Goal: Task Accomplishment & Management: Manage account settings

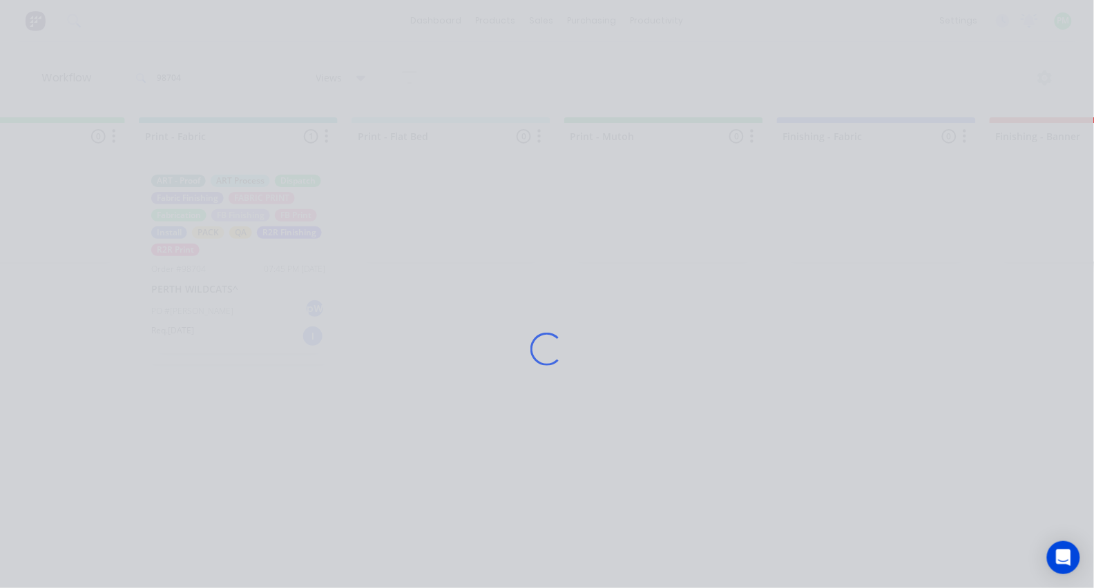
scroll to position [0, 1805]
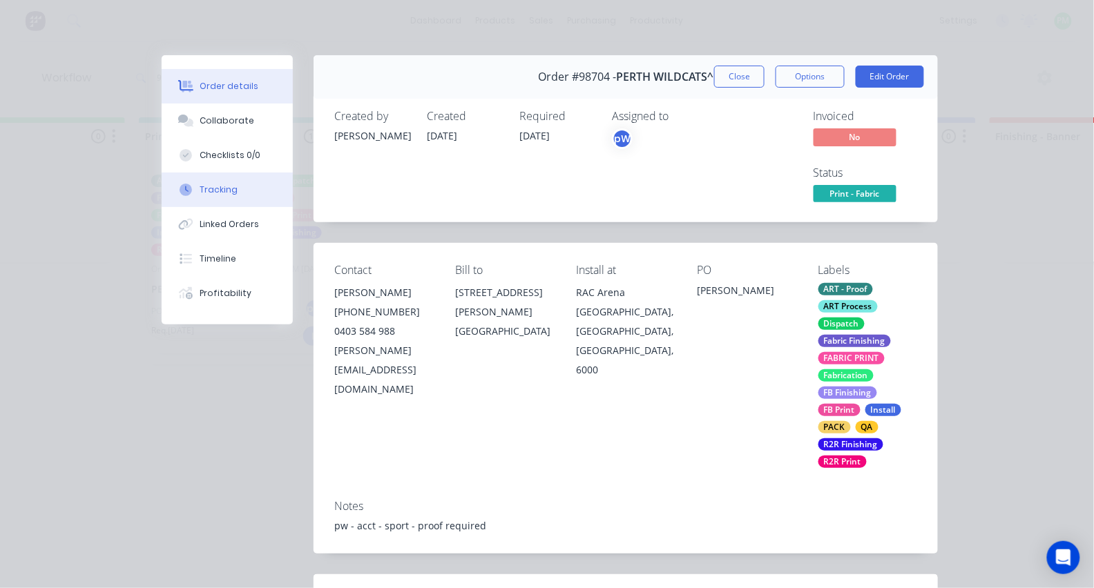
click at [224, 188] on button "Tracking" at bounding box center [227, 190] width 131 height 35
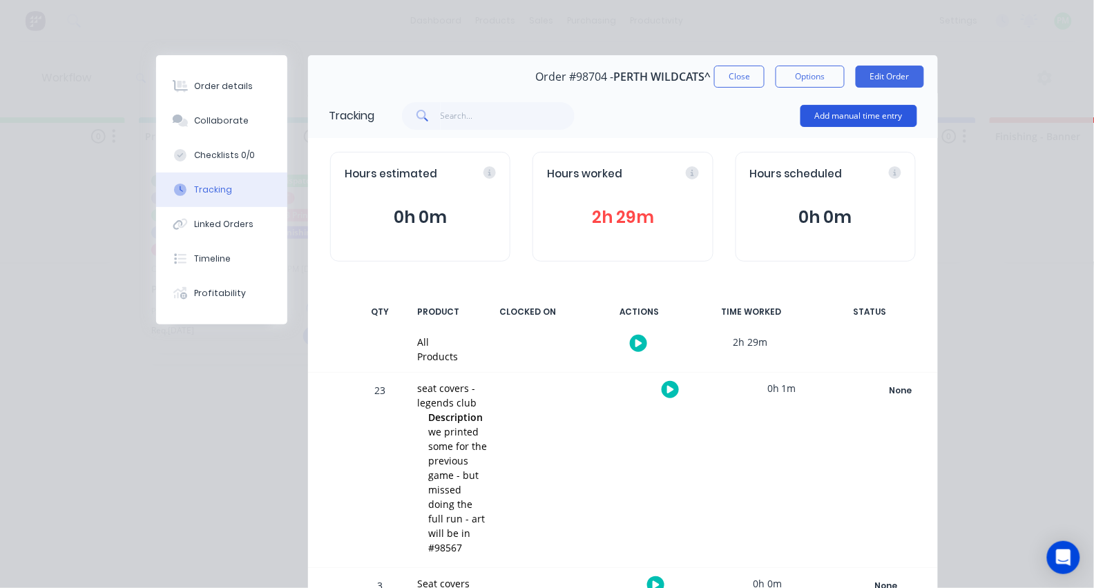
scroll to position [0, 0]
click at [846, 119] on button "Add manual time entry" at bounding box center [858, 116] width 117 height 22
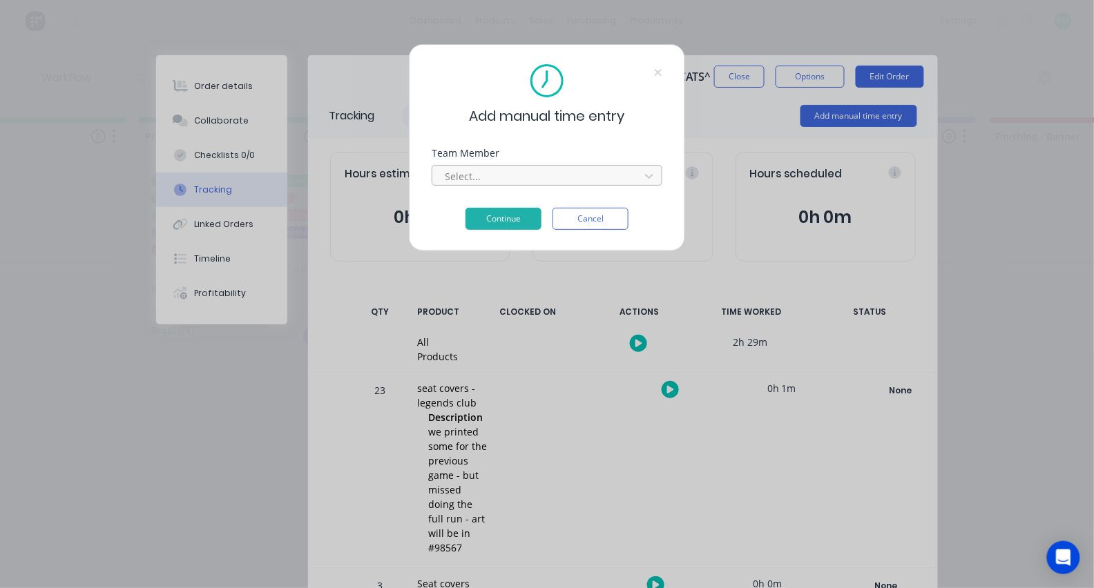
click at [608, 179] on div at bounding box center [537, 176] width 189 height 17
type input "pro"
click at [503, 223] on button "Continue" at bounding box center [503, 219] width 76 height 22
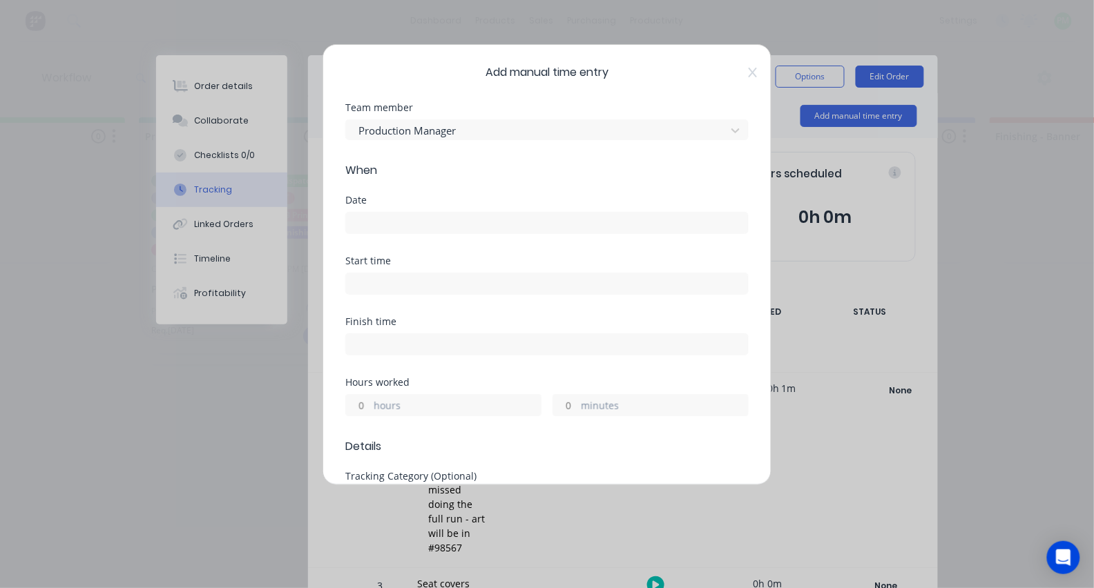
click at [427, 219] on input at bounding box center [547, 223] width 402 height 21
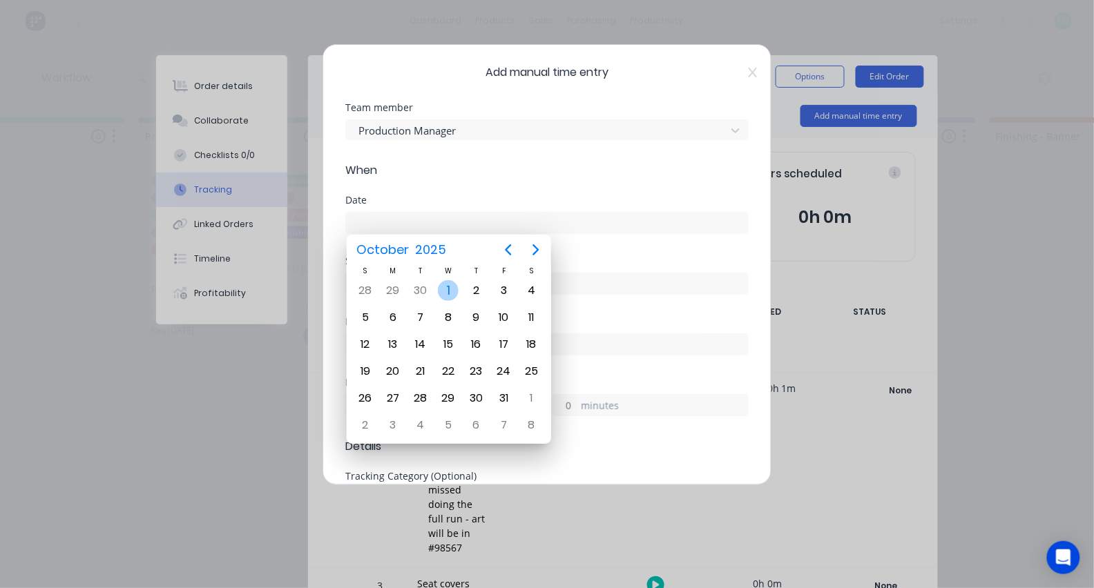
click at [449, 291] on div "1" at bounding box center [448, 290] width 21 height 21
type input "01/10/2025"
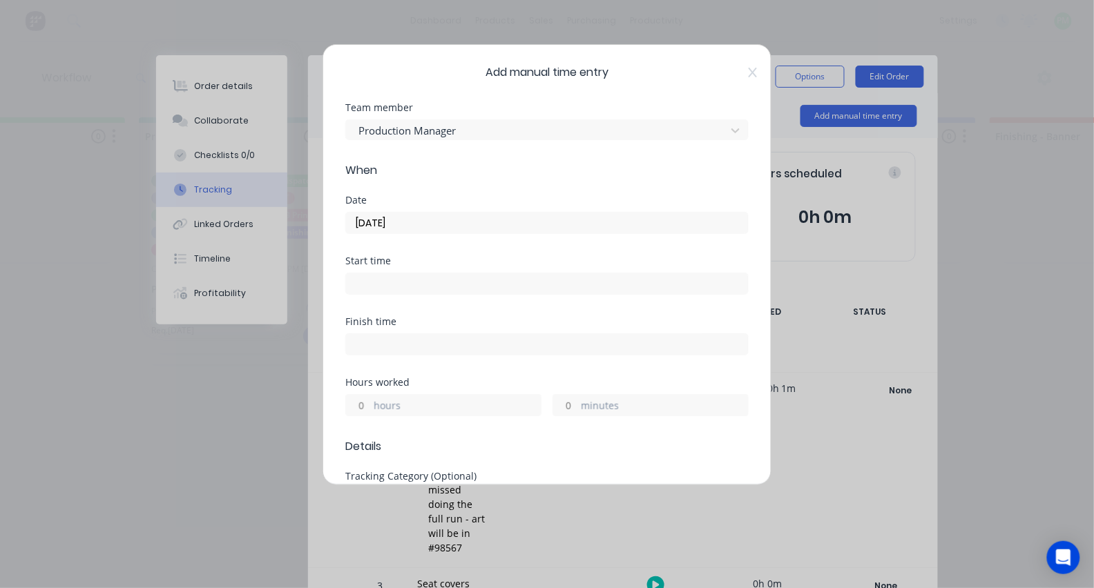
click at [394, 274] on input at bounding box center [547, 283] width 402 height 21
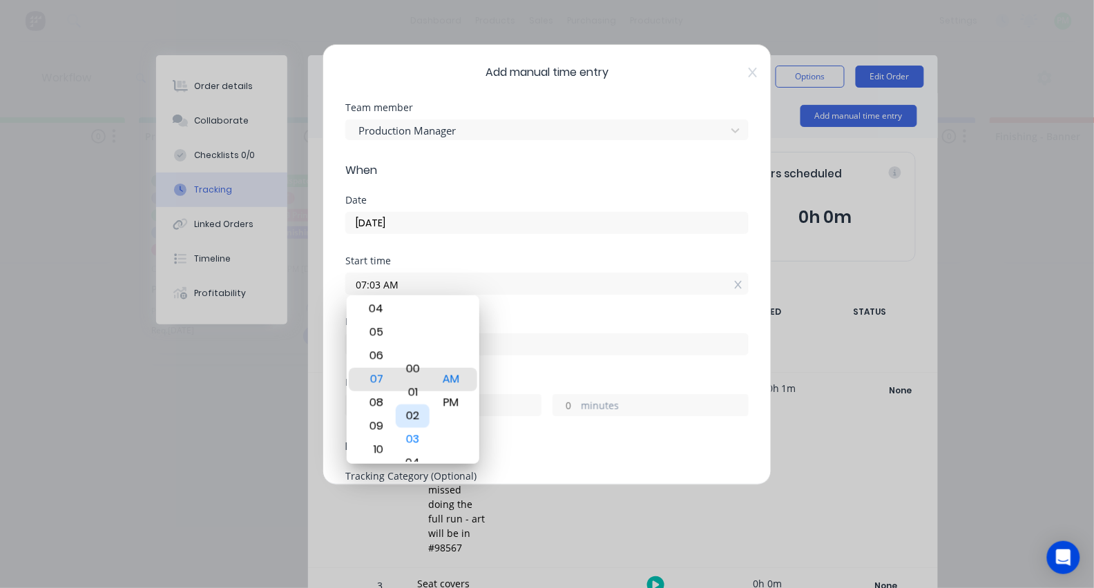
type input "07:00 AM"
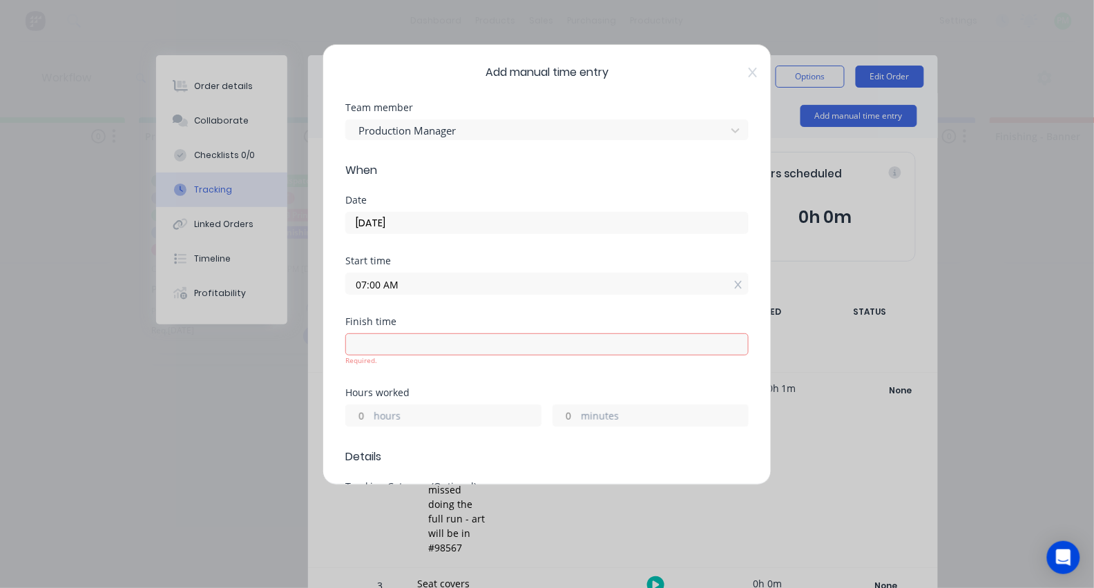
click at [415, 351] on label at bounding box center [546, 345] width 403 height 22
click at [415, 351] on input at bounding box center [547, 344] width 402 height 21
type input "07:28 AM"
type input "0"
type input "28"
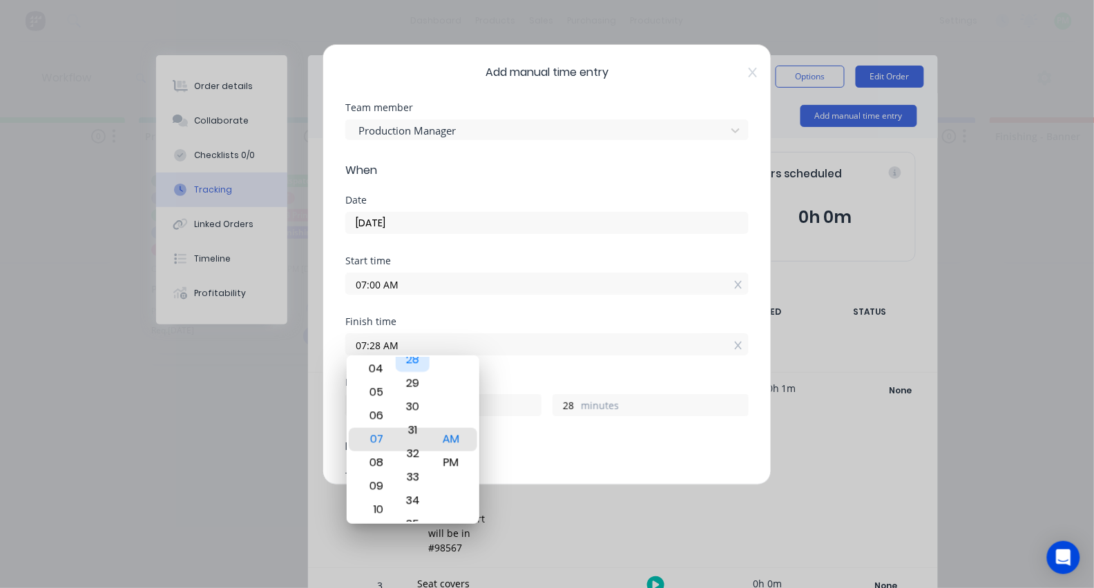
type input "07:32 AM"
type input "32"
click at [413, 510] on div "35" at bounding box center [413, 510] width 34 height 23
type input "07:35 AM"
type input "35"
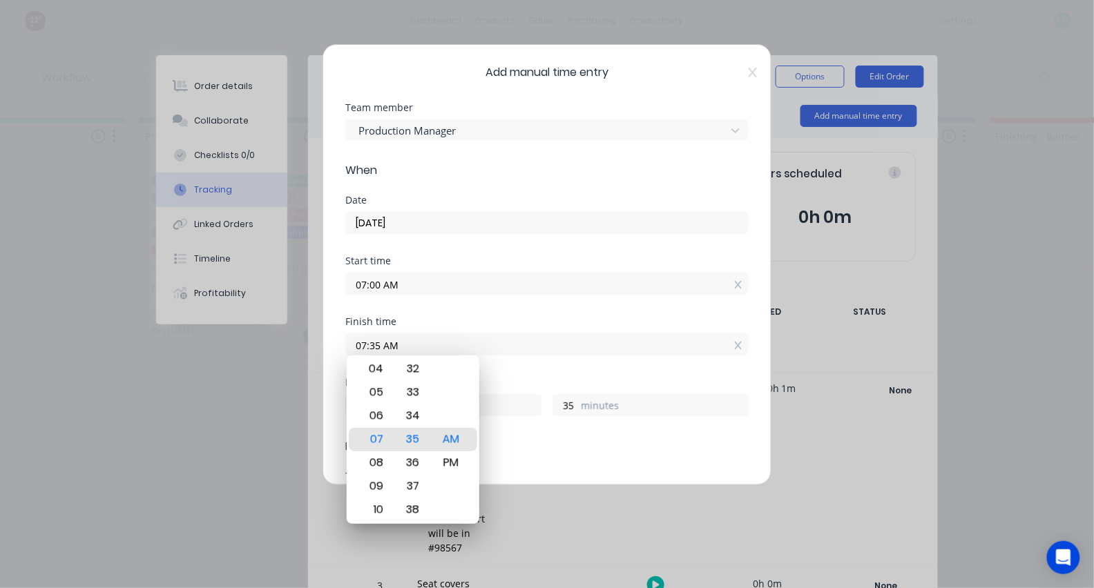
click at [526, 352] on label "07:35 AM" at bounding box center [546, 345] width 403 height 22
click at [526, 352] on input "07:35 AM" at bounding box center [547, 344] width 402 height 21
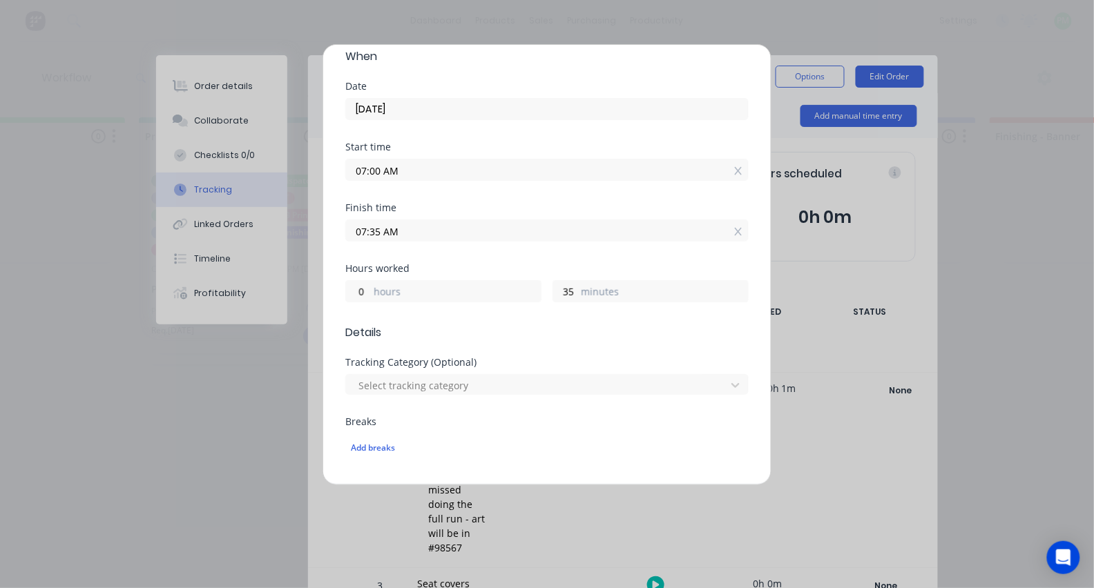
scroll to position [126, 0]
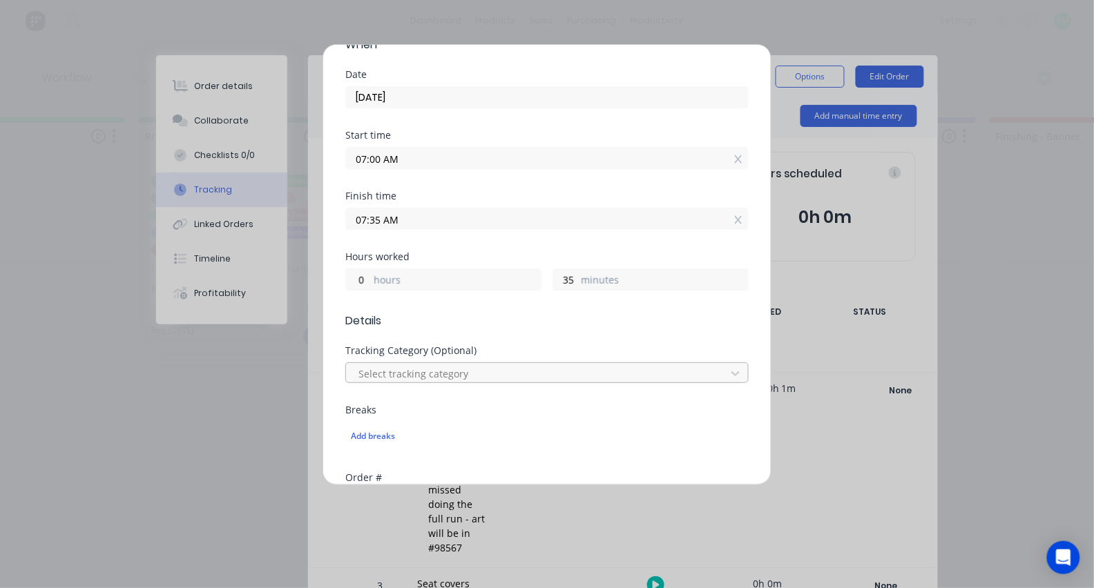
click at [482, 370] on div at bounding box center [538, 373] width 362 height 17
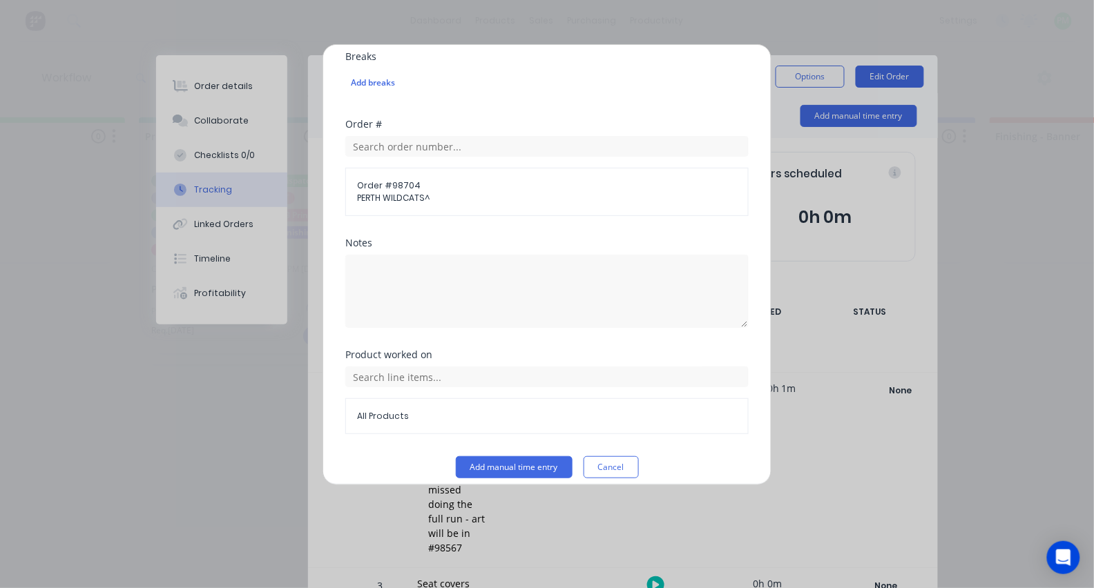
scroll to position [484, 0]
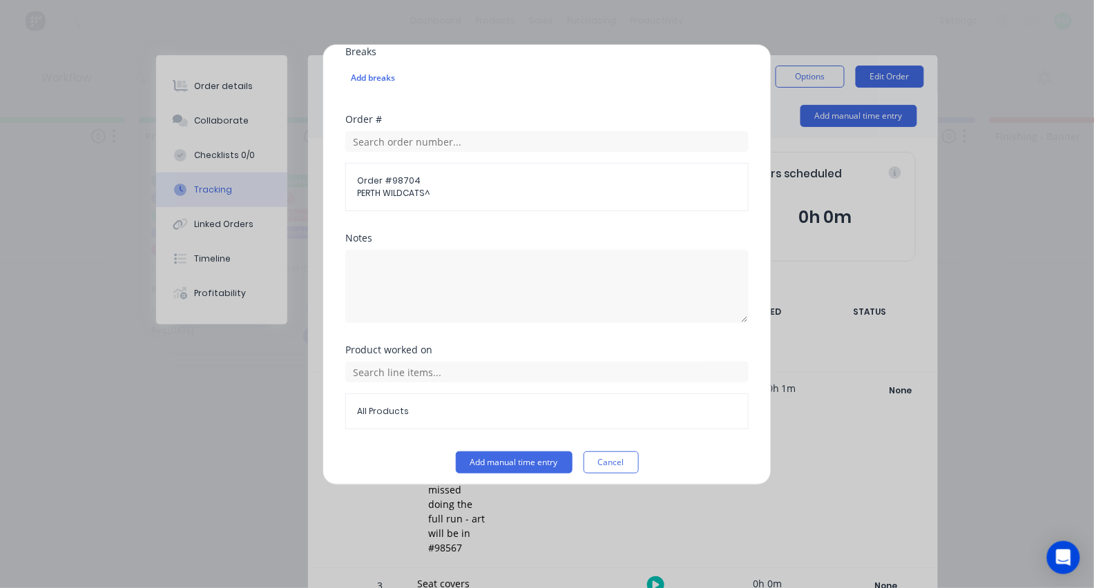
click at [424, 408] on span "All Products" at bounding box center [547, 411] width 380 height 12
click at [427, 365] on input "text" at bounding box center [546, 372] width 403 height 21
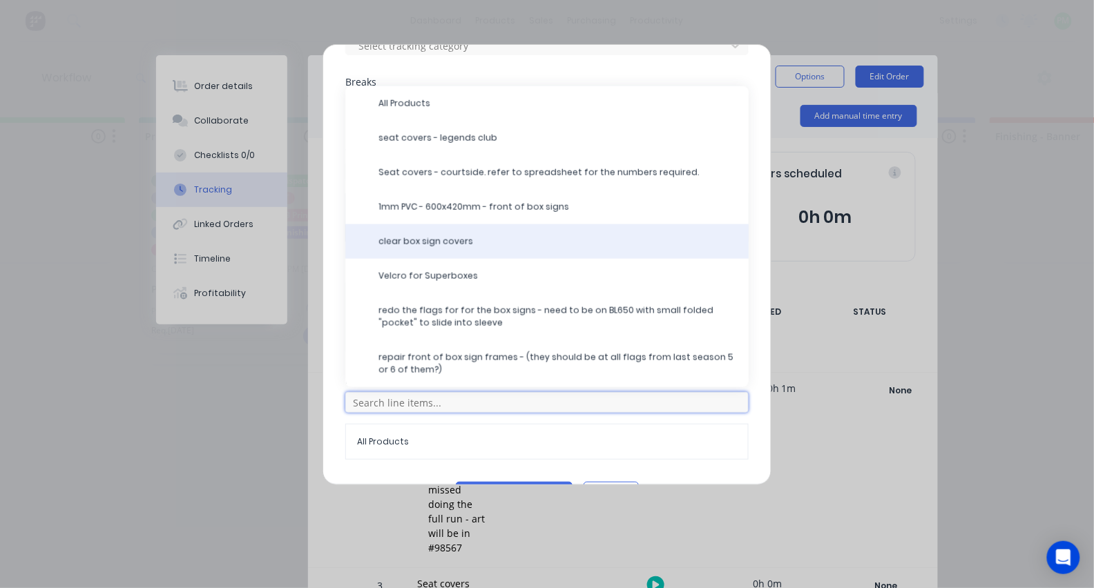
scroll to position [454, 0]
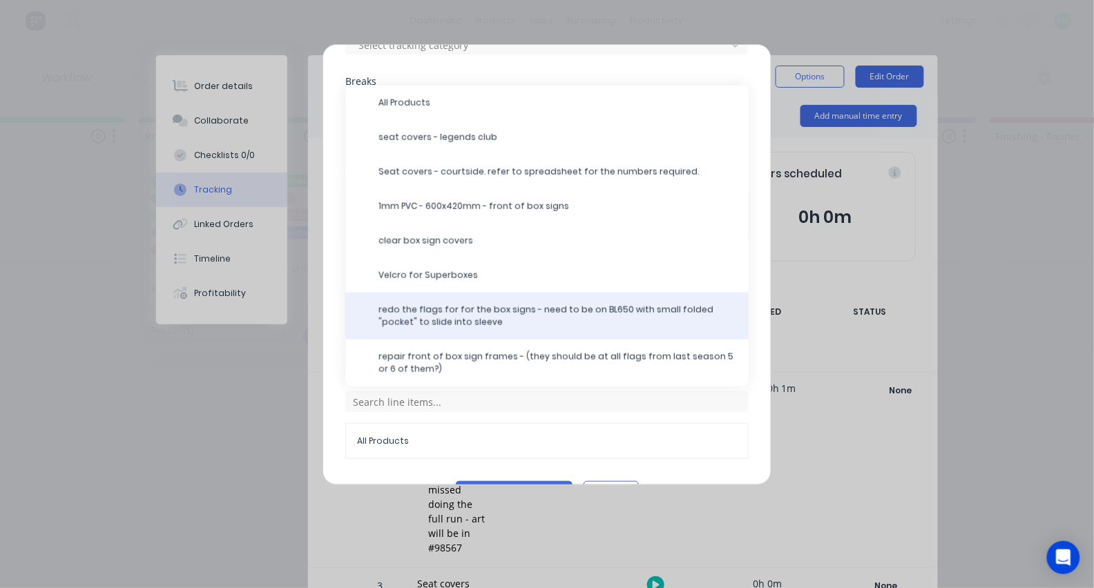
click at [489, 304] on span "redo the flags for for the box signs - need to be on BL650 with small folded "p…" at bounding box center [557, 316] width 359 height 25
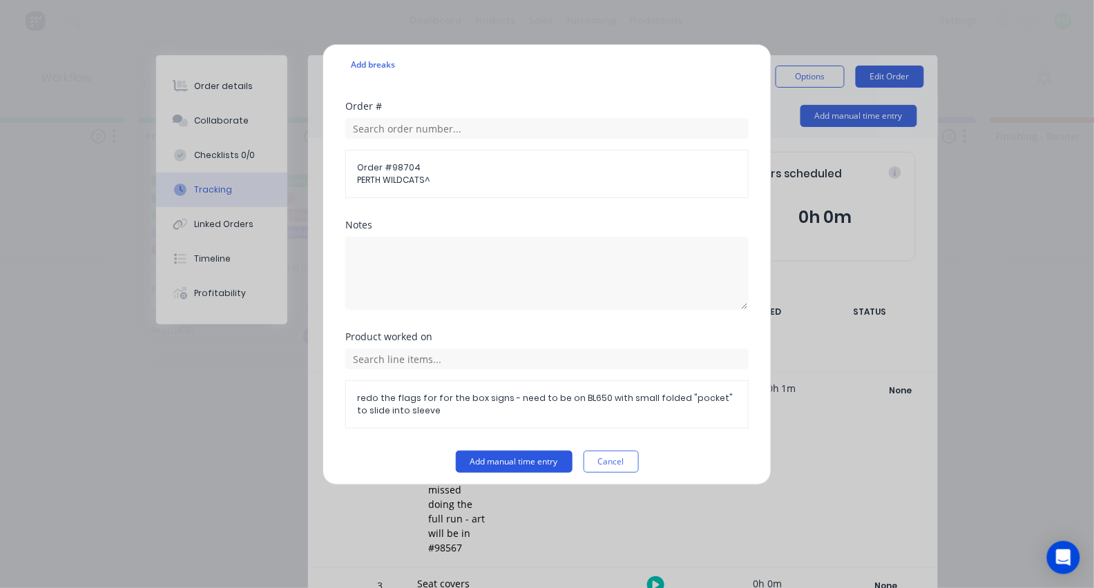
scroll to position [496, 0]
click at [509, 458] on button "Add manual time entry" at bounding box center [514, 463] width 117 height 22
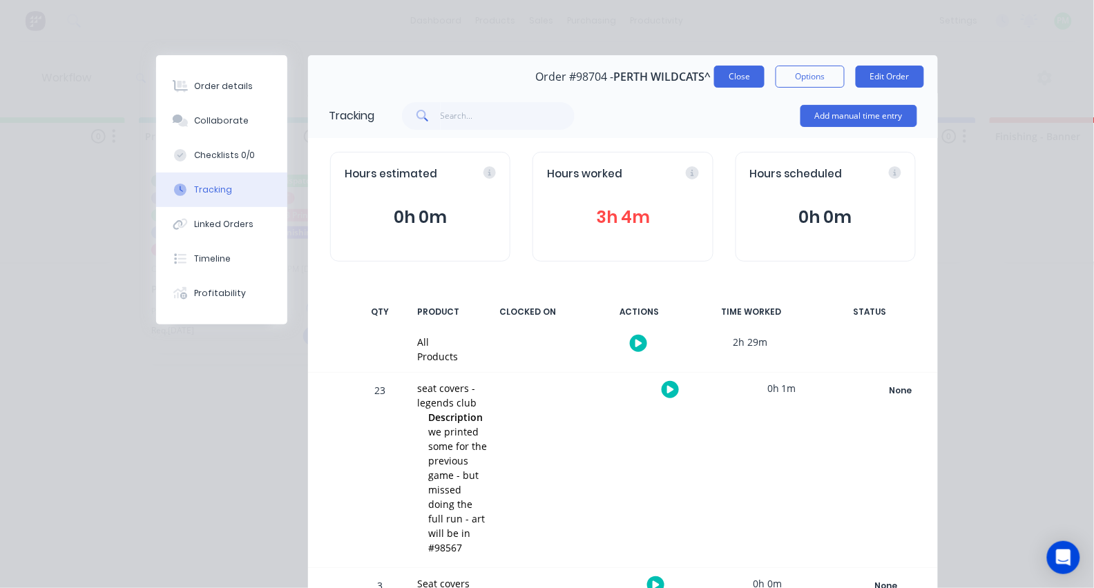
click at [753, 72] on button "Close" at bounding box center [739, 77] width 50 height 22
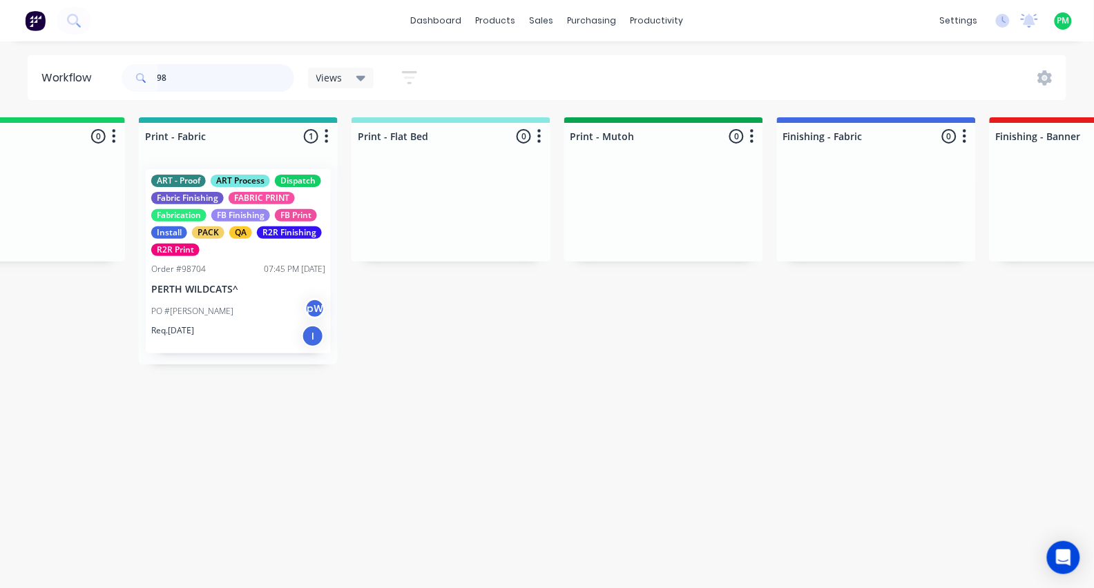
type input "9"
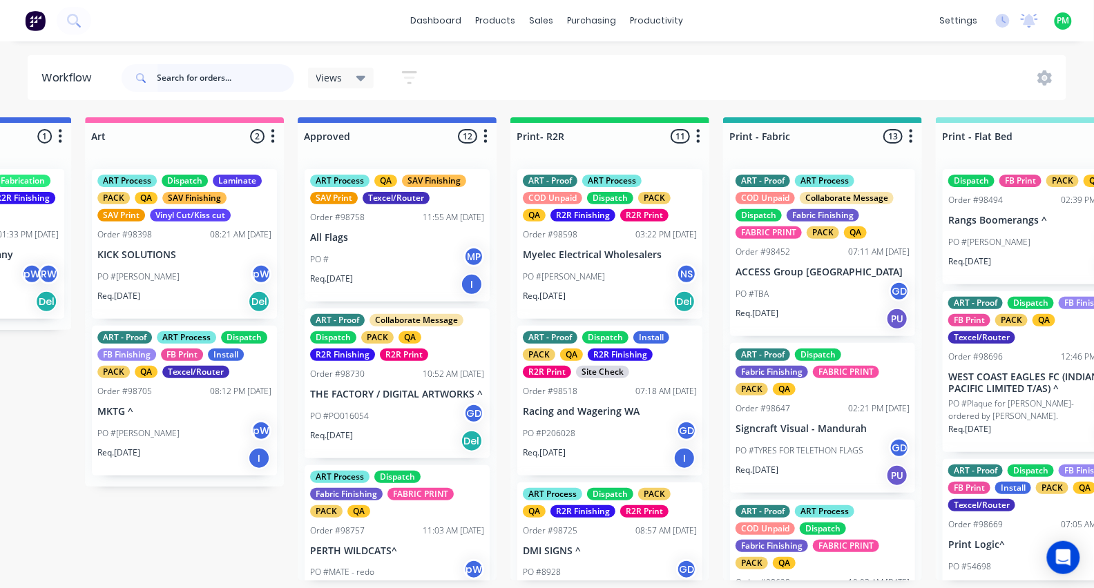
scroll to position [0, 1168]
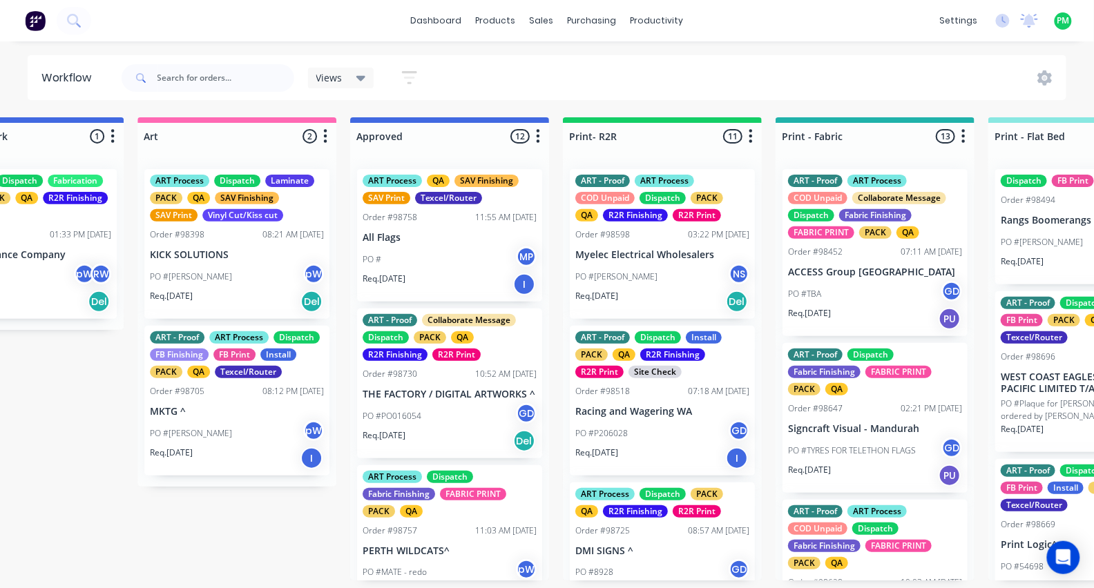
click at [1088, 494] on div "PACK" at bounding box center [1104, 488] width 32 height 12
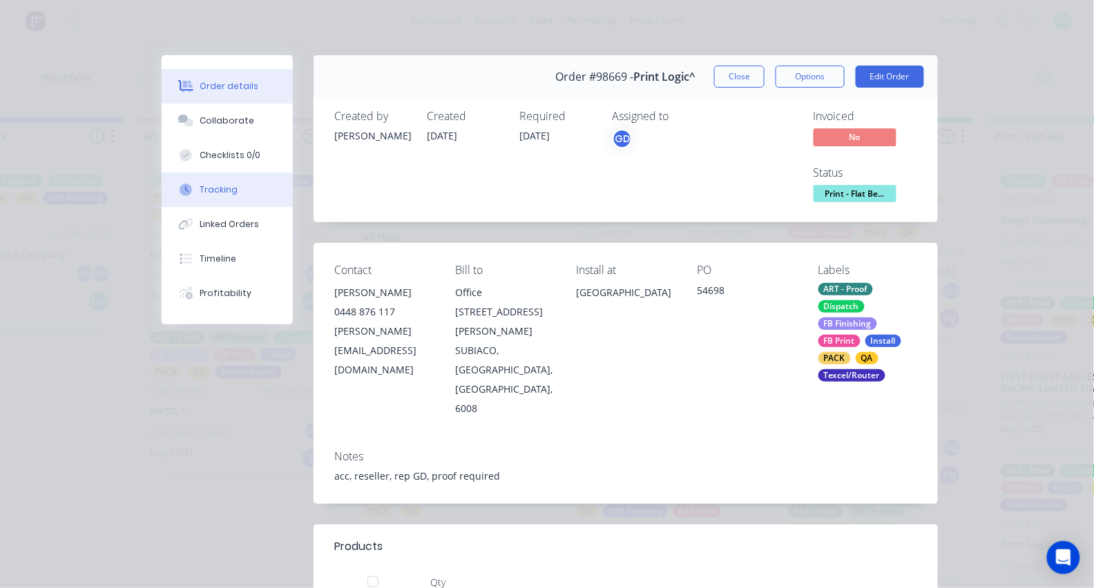
click at [194, 191] on div at bounding box center [185, 190] width 21 height 12
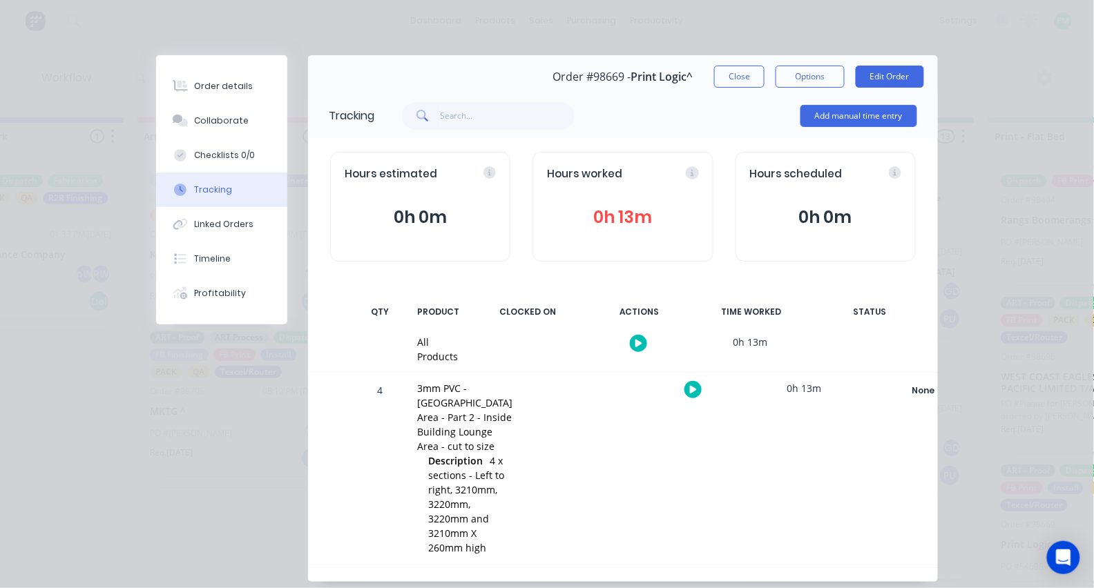
click at [690, 385] on icon "button" at bounding box center [693, 389] width 7 height 9
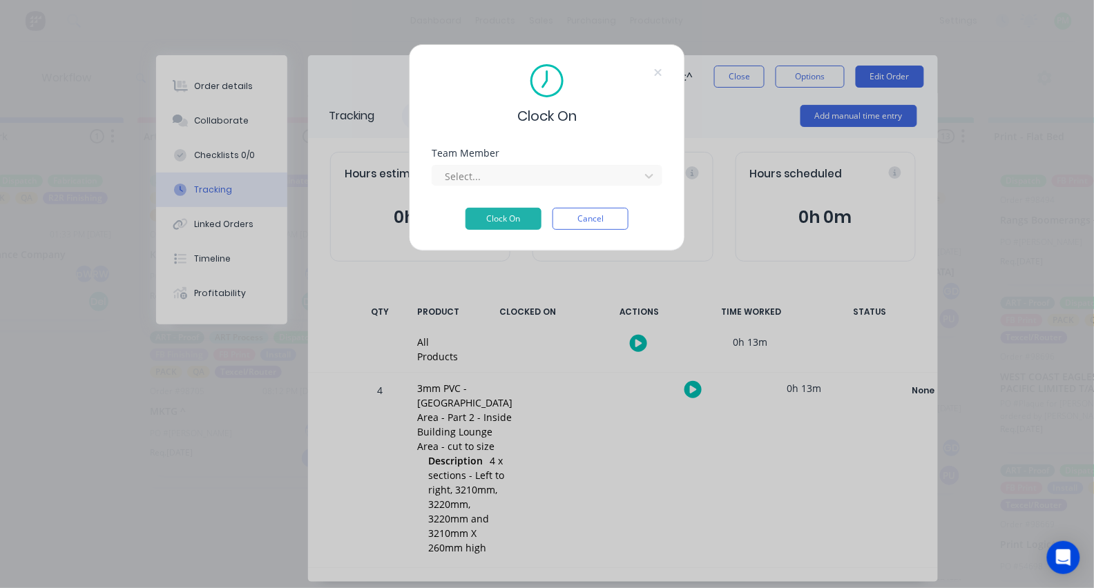
click at [559, 193] on div "Team Member Select..." at bounding box center [547, 177] width 231 height 59
click at [555, 184] on div at bounding box center [537, 176] width 189 height 17
type input "pro"
click at [503, 223] on button "Clock On" at bounding box center [503, 219] width 76 height 22
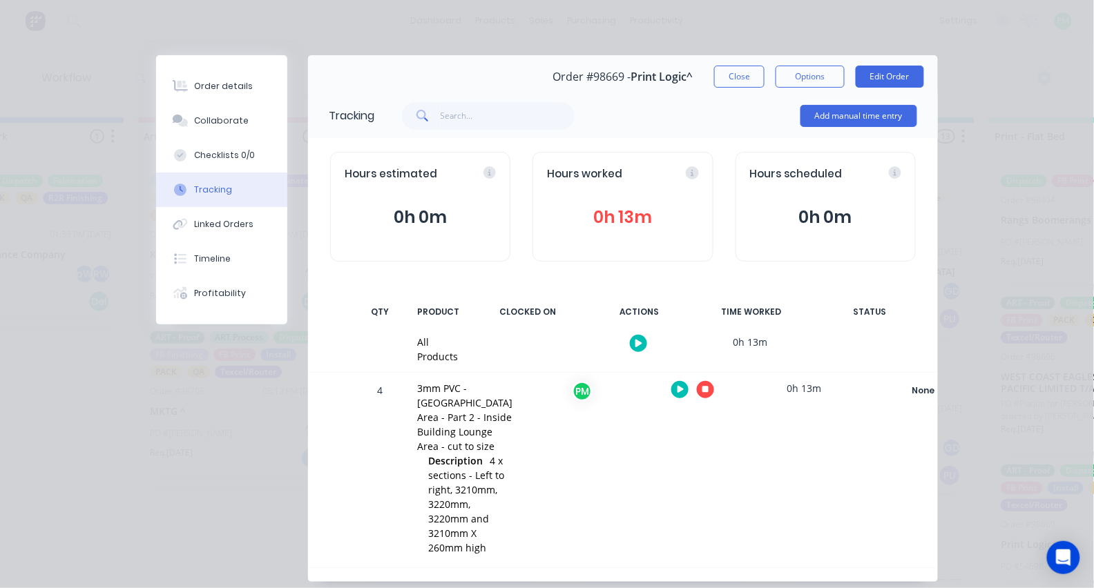
click at [697, 392] on button "button" at bounding box center [705, 389] width 17 height 17
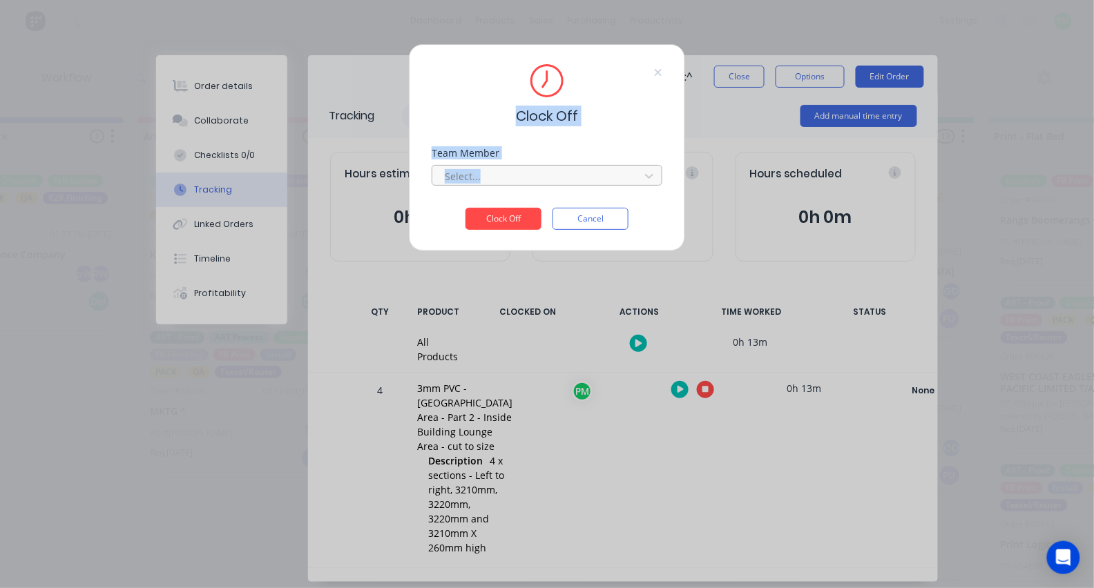
drag, startPoint x: 668, startPoint y: 318, endPoint x: 619, endPoint y: 189, distance: 137.9
click at [619, 189] on div "Clock Off Team Member Select... Clock Off Cancel" at bounding box center [547, 294] width 1094 height 588
click at [606, 185] on div at bounding box center [537, 176] width 189 height 17
type input "pro"
click at [503, 223] on button "Clock Off" at bounding box center [503, 219] width 76 height 22
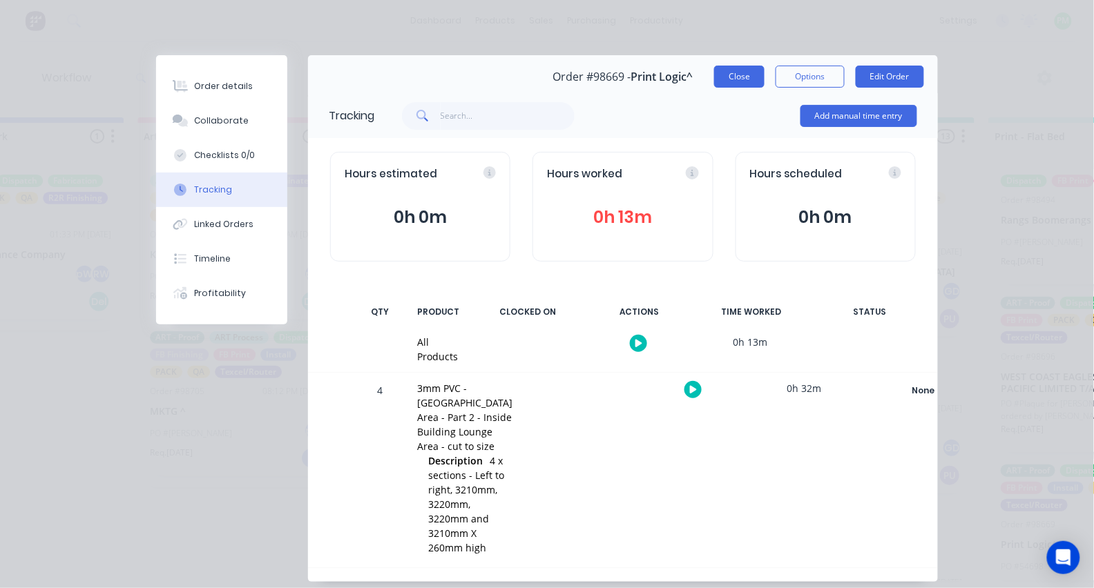
click at [740, 79] on button "Close" at bounding box center [739, 77] width 50 height 22
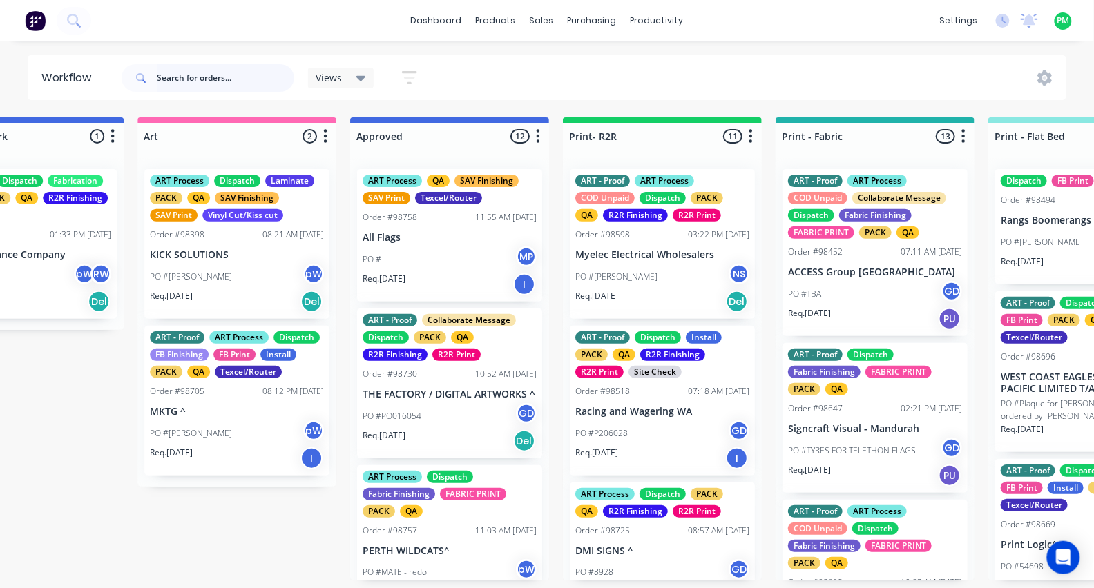
click at [267, 81] on input "text" at bounding box center [225, 78] width 137 height 28
type input "98625"
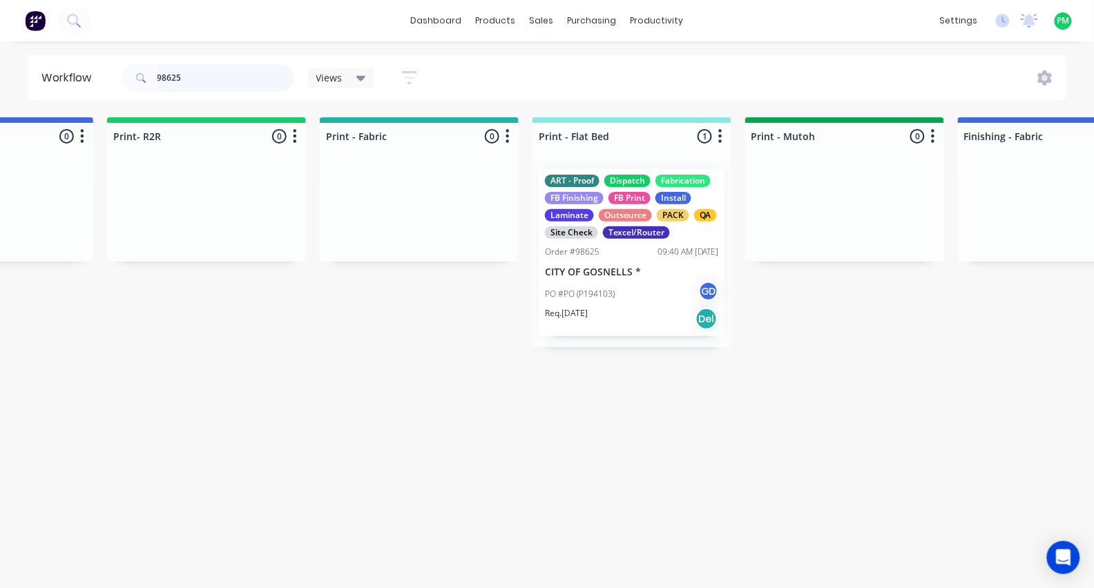
scroll to position [0, 1630]
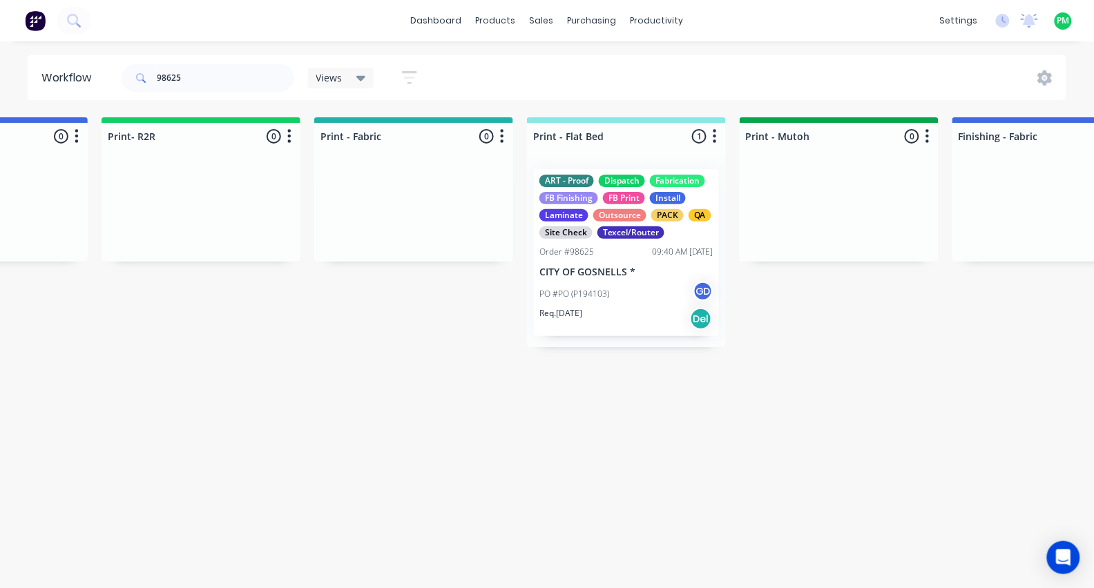
click at [646, 233] on div "Texcel/Router" at bounding box center [630, 233] width 67 height 12
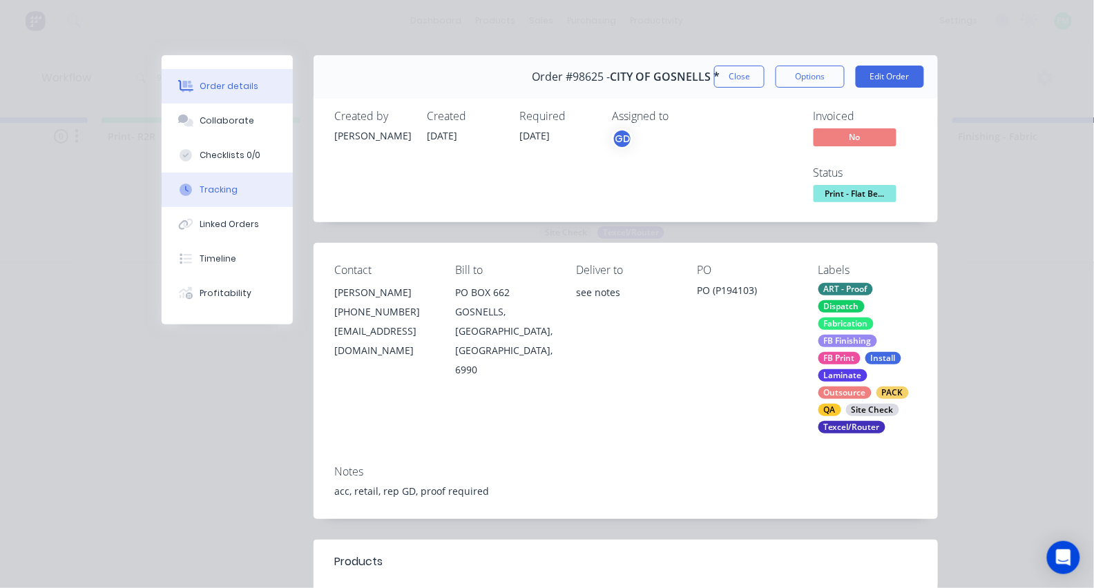
click at [237, 196] on button "Tracking" at bounding box center [227, 190] width 131 height 35
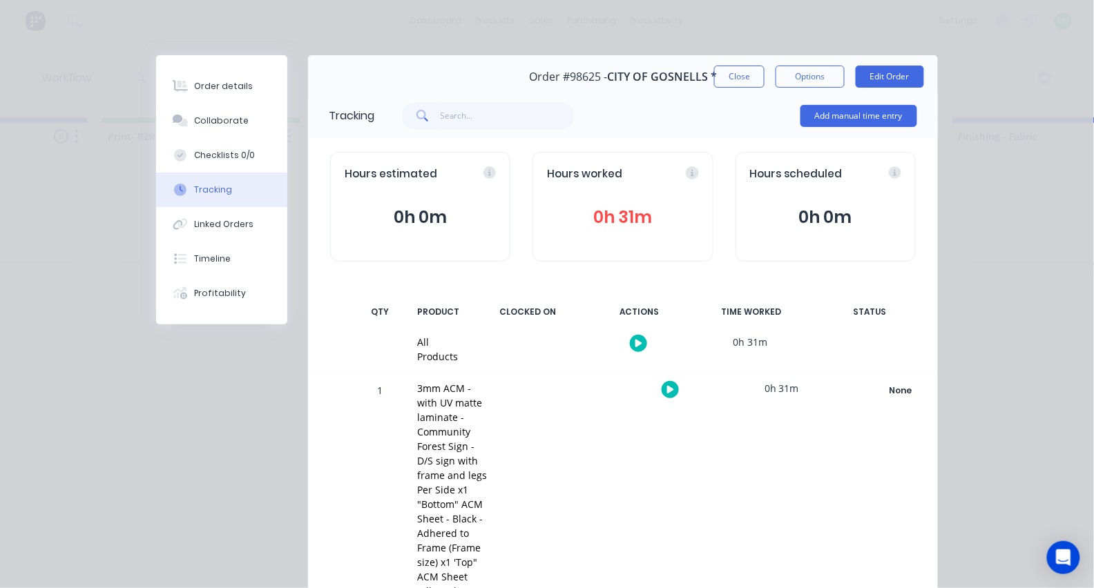
click at [664, 390] on button "button" at bounding box center [670, 389] width 17 height 17
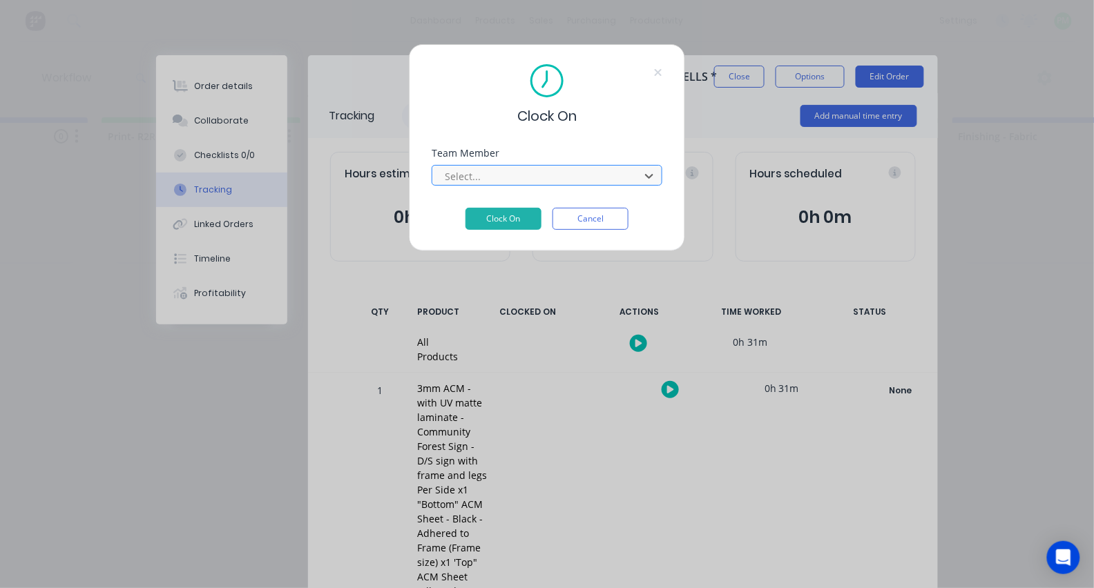
click at [550, 185] on div at bounding box center [537, 176] width 189 height 17
type input "pro"
click at [503, 223] on button "Clock On" at bounding box center [503, 219] width 76 height 22
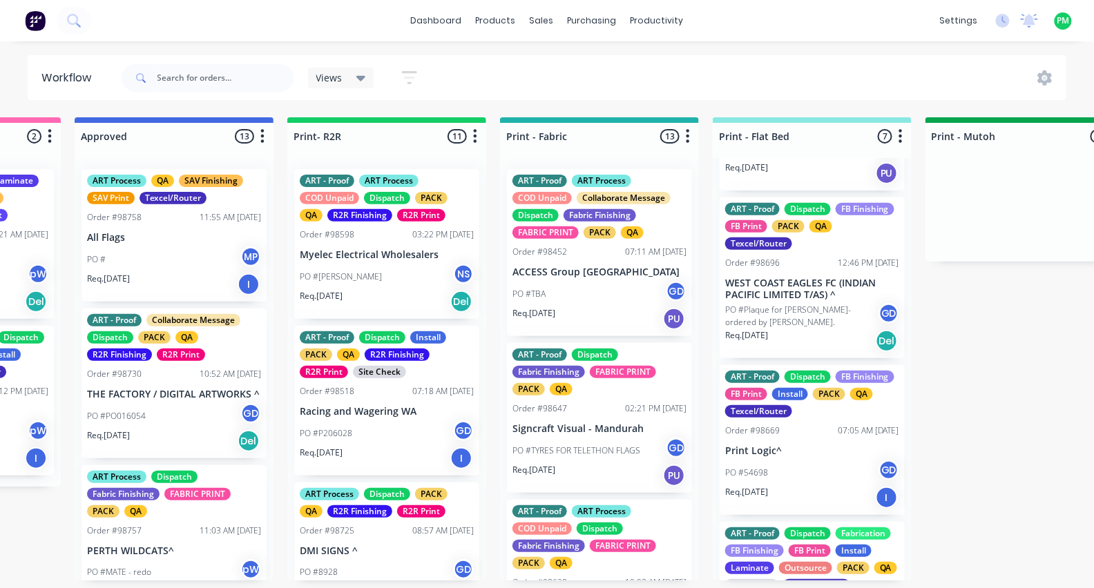
scroll to position [97, 0]
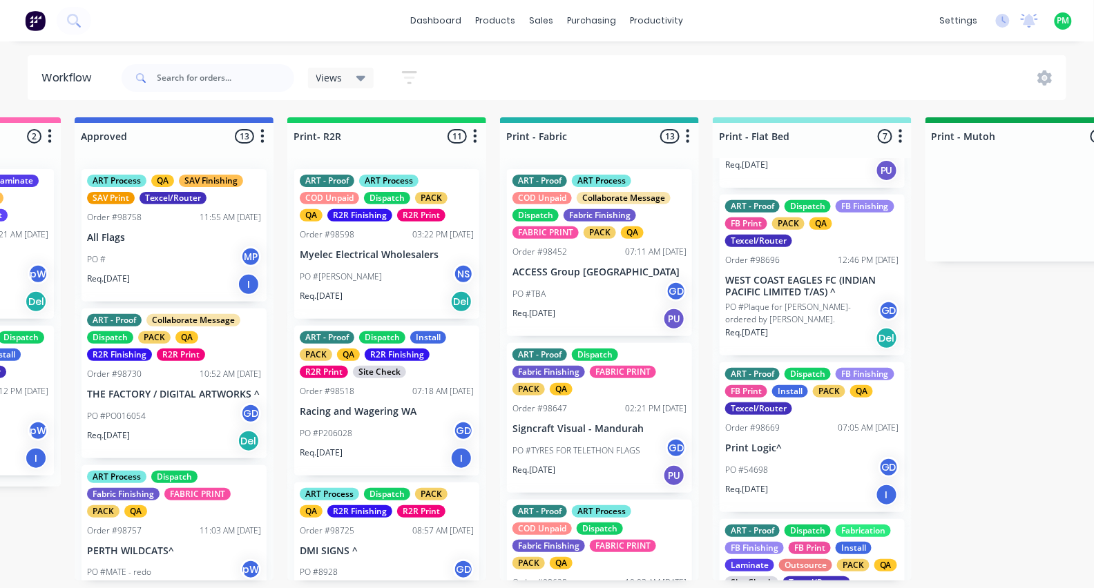
click at [781, 457] on div "PO #54698 GD" at bounding box center [812, 470] width 174 height 26
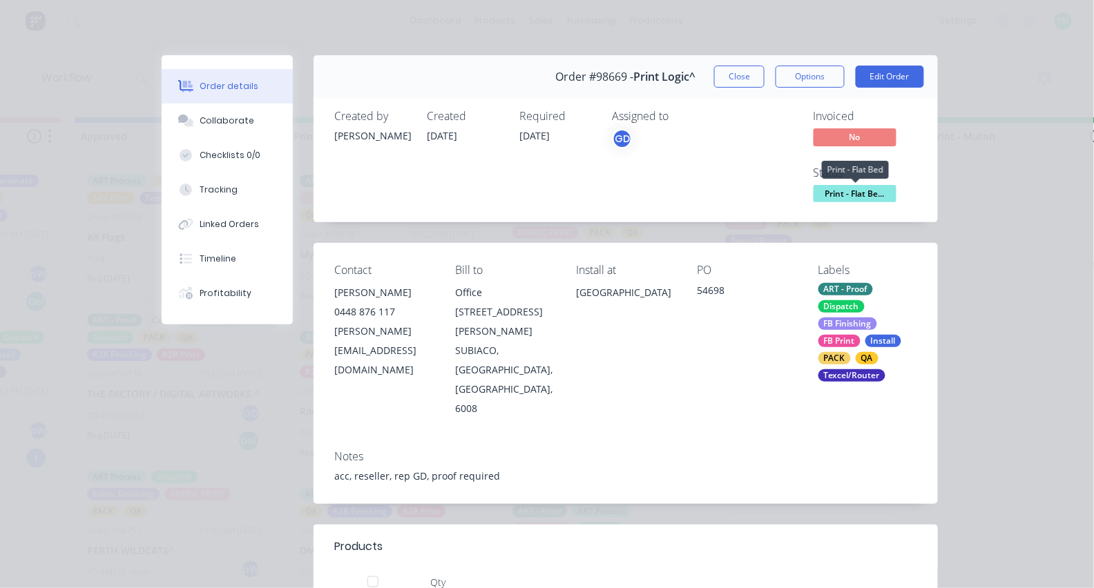
click at [848, 193] on span "Print - Flat Be..." at bounding box center [855, 193] width 83 height 17
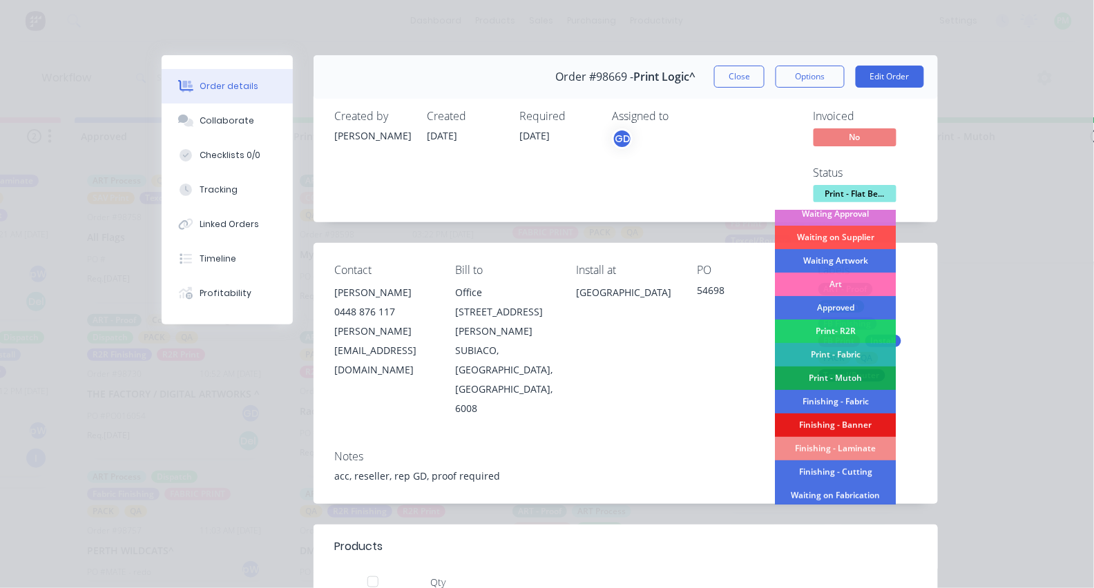
scroll to position [80, 0]
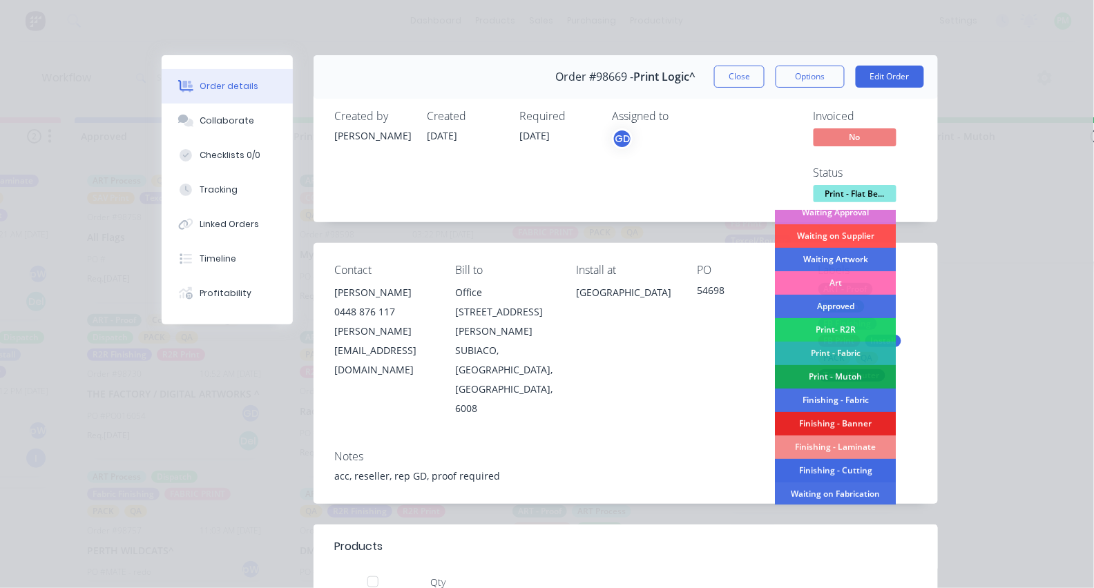
click at [849, 463] on div "Finishing - Cutting" at bounding box center [836, 470] width 121 height 23
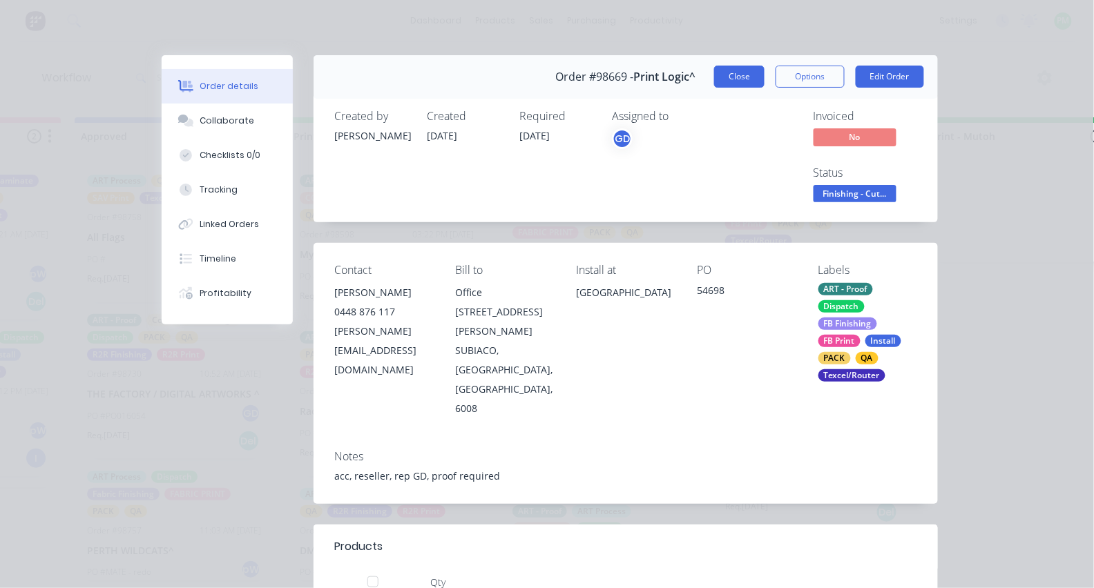
click at [740, 79] on button "Close" at bounding box center [739, 77] width 50 height 22
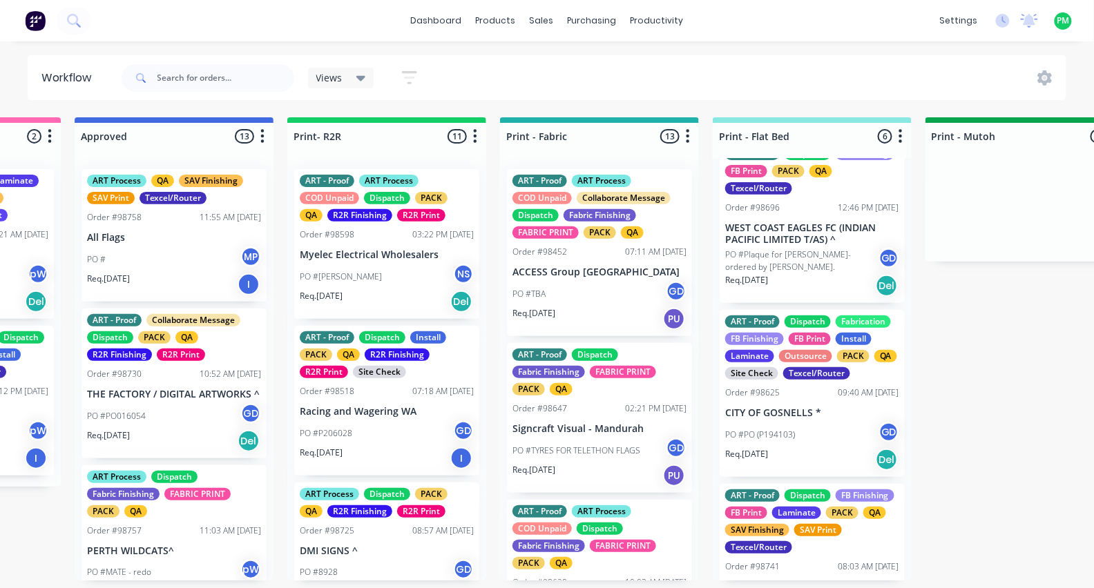
scroll to position [163, 0]
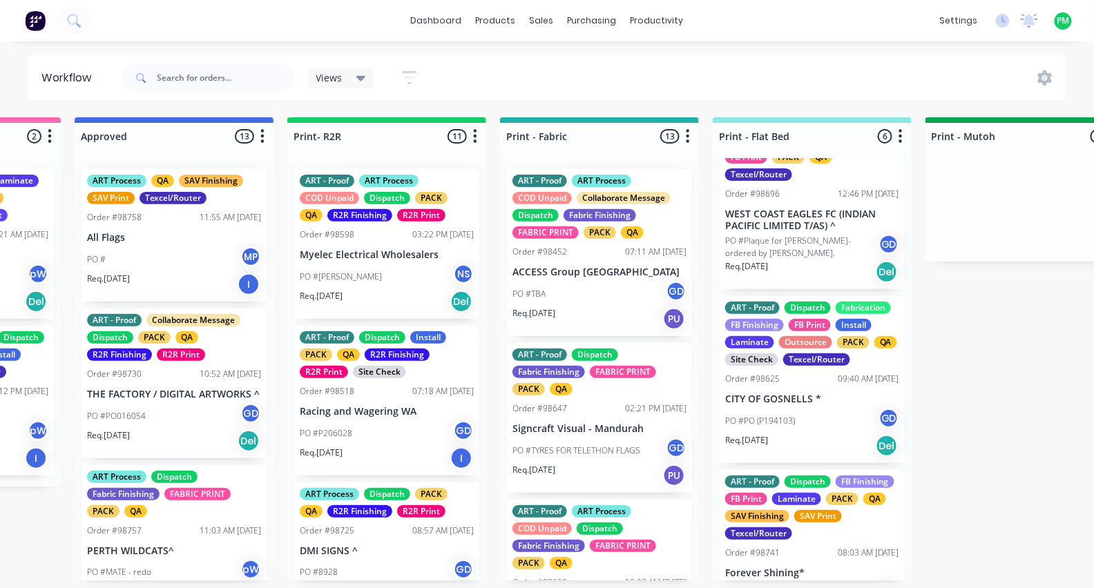
click at [775, 398] on p "CITY OF GOSNELLS *" at bounding box center [812, 400] width 174 height 12
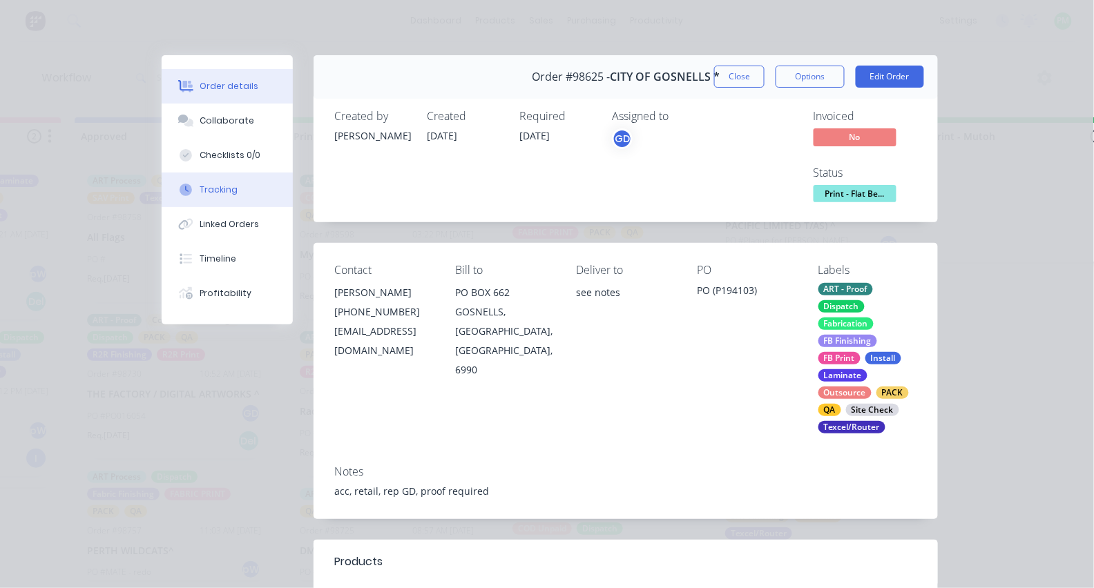
click at [236, 193] on button "Tracking" at bounding box center [227, 190] width 131 height 35
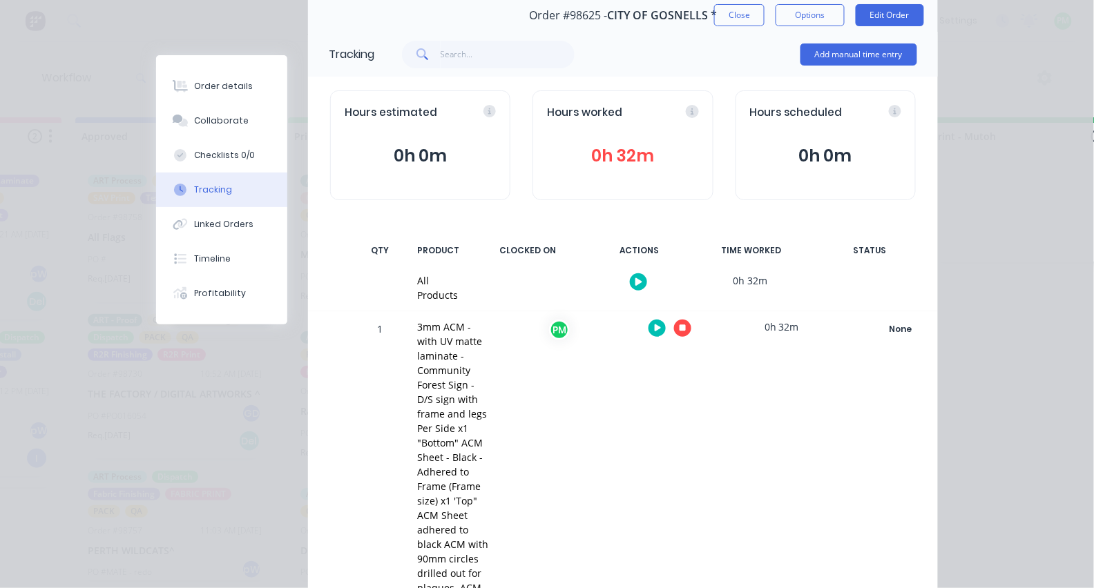
scroll to position [0, 1443]
click at [680, 324] on icon "button" at bounding box center [683, 328] width 7 height 9
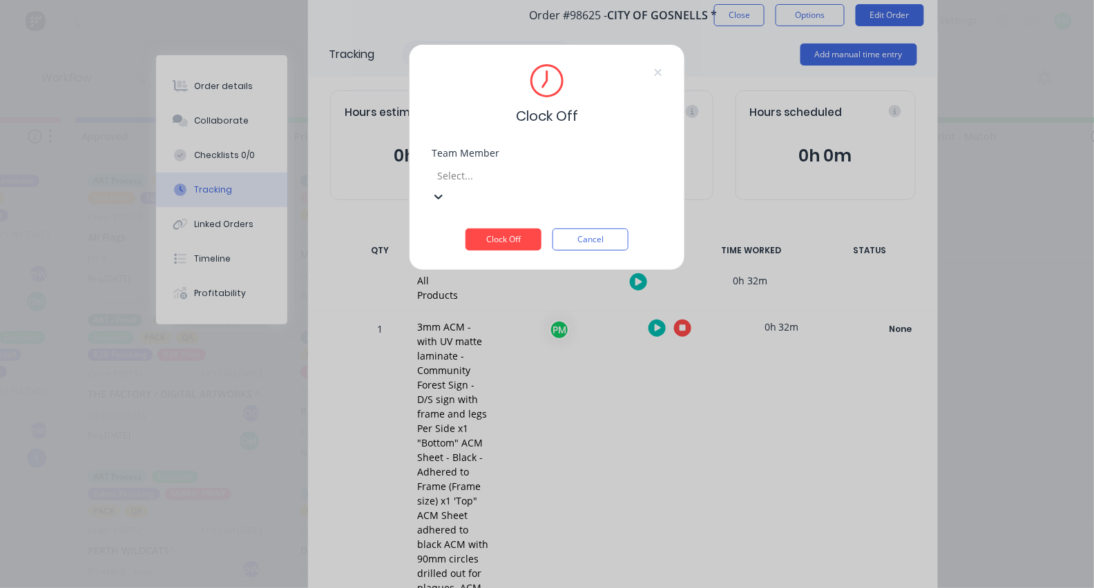
click at [565, 181] on div at bounding box center [535, 175] width 199 height 17
type input "pro"
click at [503, 229] on button "Clock Off" at bounding box center [503, 240] width 76 height 22
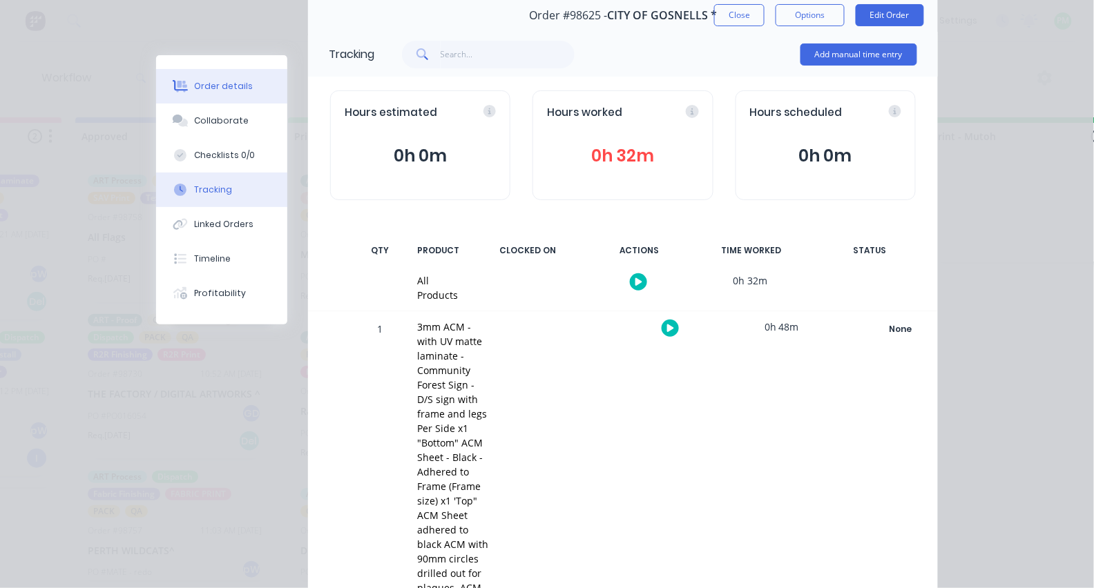
click at [215, 85] on div "Order details" at bounding box center [224, 86] width 59 height 12
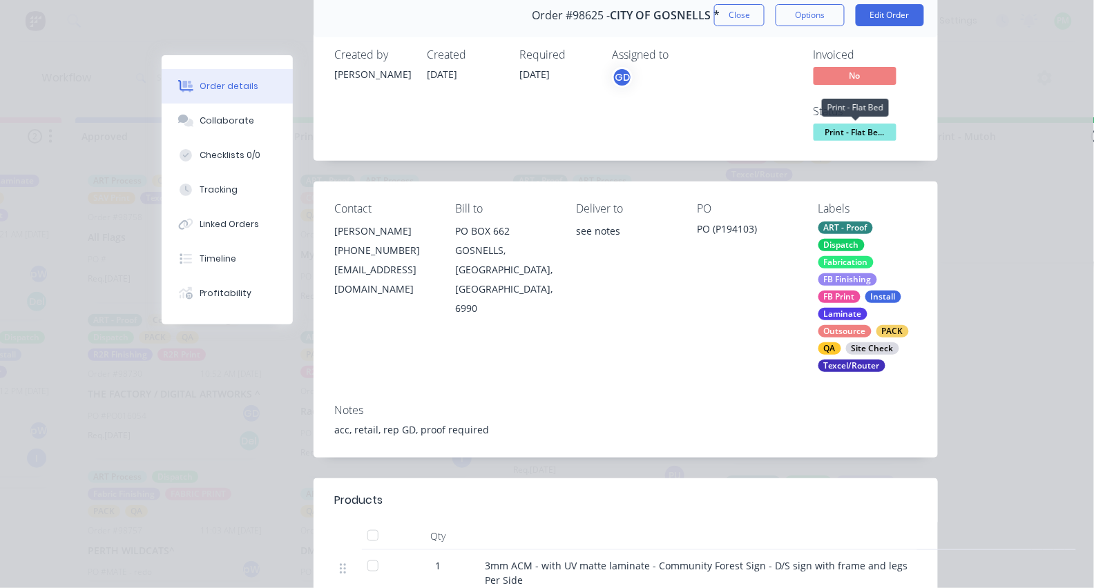
click at [848, 127] on span "Print - Flat Be..." at bounding box center [855, 132] width 83 height 17
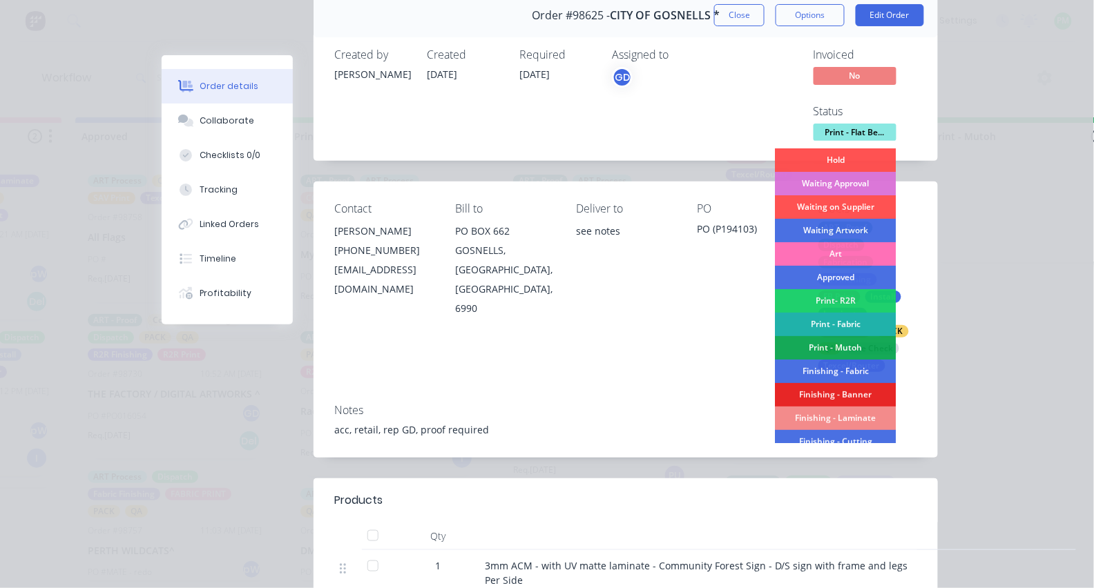
scroll to position [48, 0]
click at [841, 421] on div "Finishing - Laminate" at bounding box center [836, 417] width 121 height 23
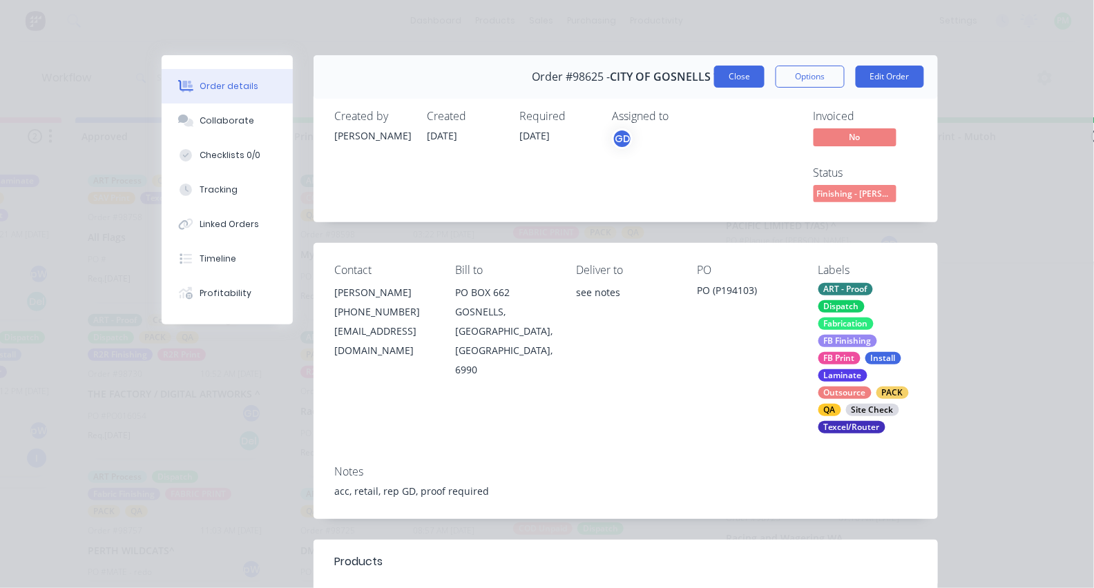
scroll to position [0, 0]
click at [753, 75] on button "Close" at bounding box center [739, 77] width 50 height 22
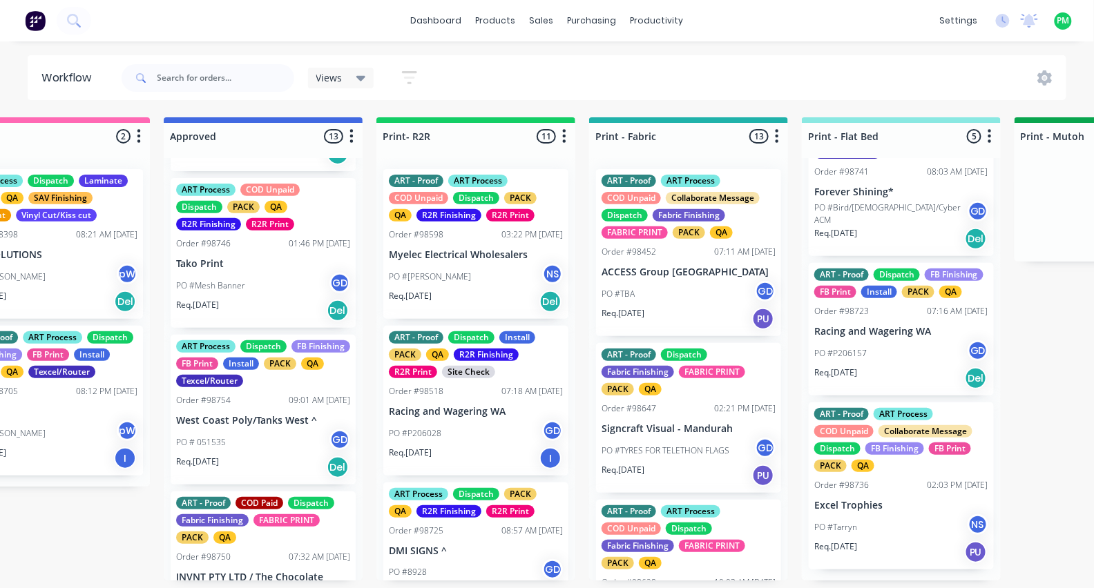
scroll to position [1448, 0]
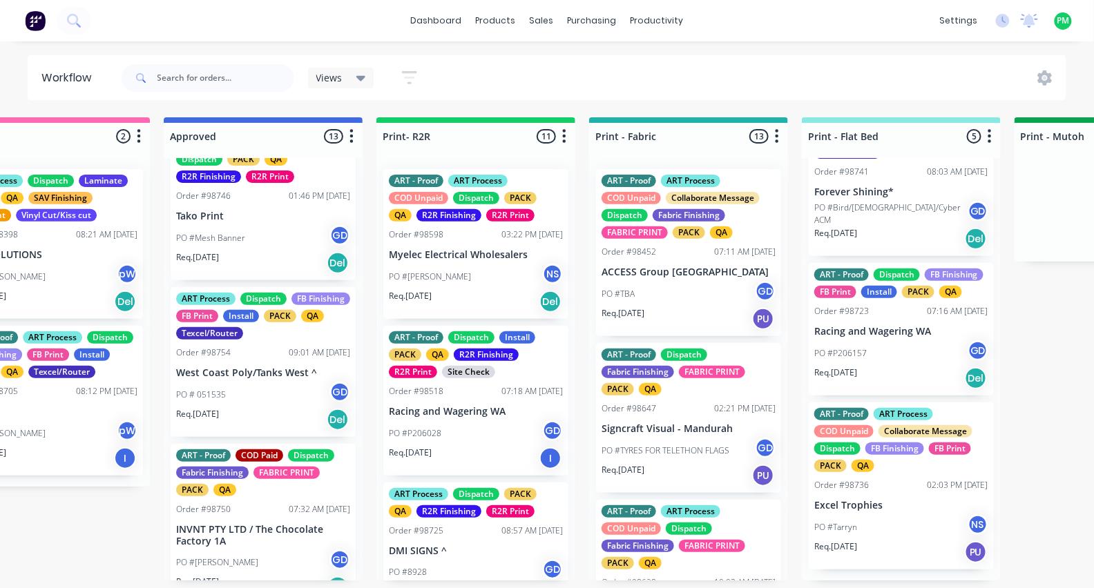
click at [251, 400] on div "PO # 051535 GD" at bounding box center [263, 395] width 174 height 26
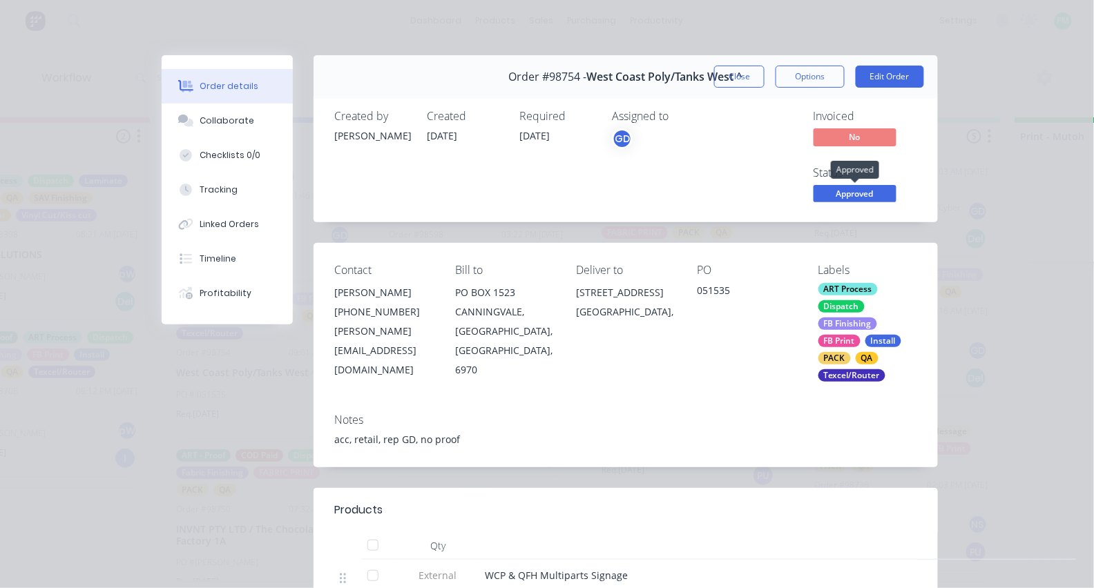
click at [857, 191] on span "Approved" at bounding box center [855, 193] width 83 height 17
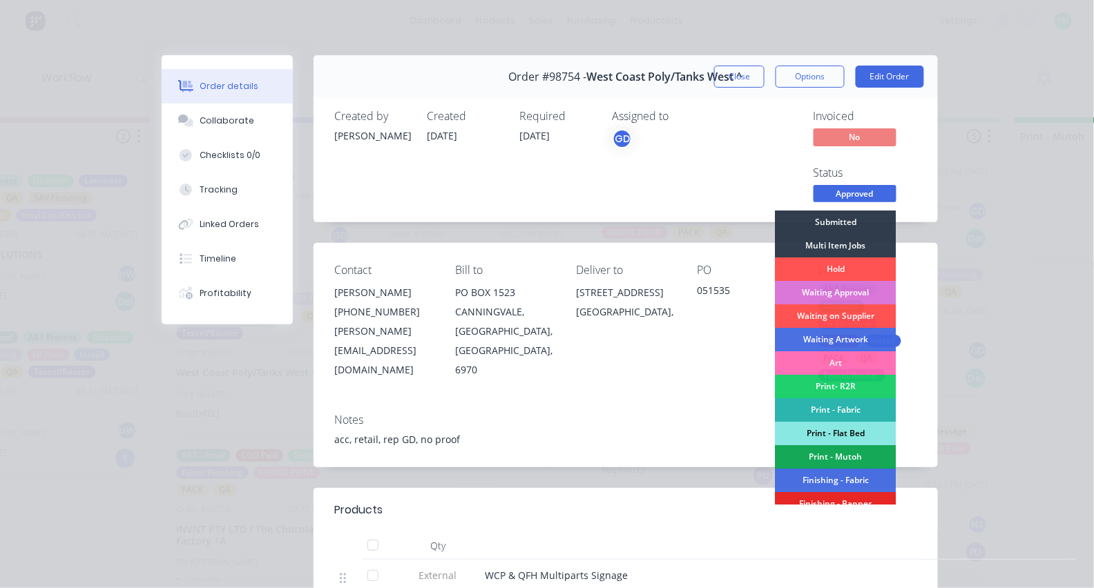
scroll to position [40, 0]
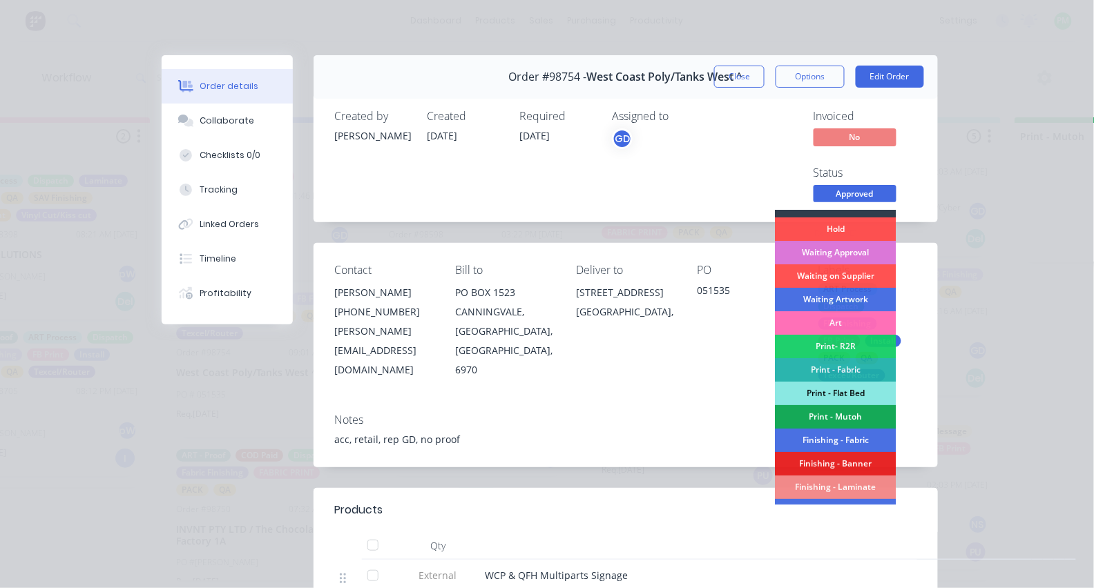
click at [858, 383] on div "Print - Flat Bed" at bounding box center [836, 393] width 121 height 23
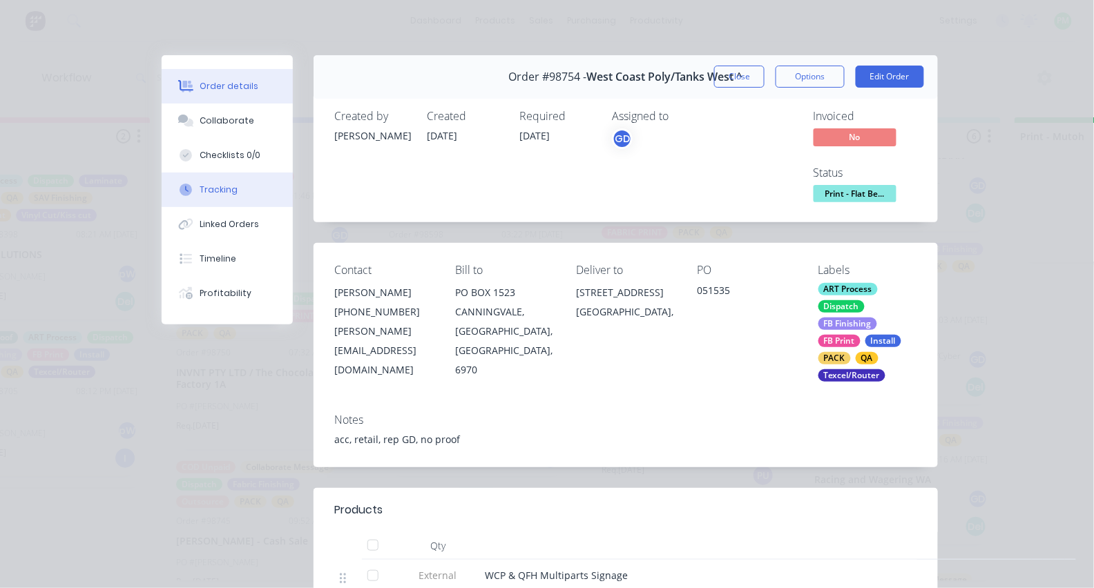
click at [184, 194] on icon at bounding box center [186, 190] width 12 height 12
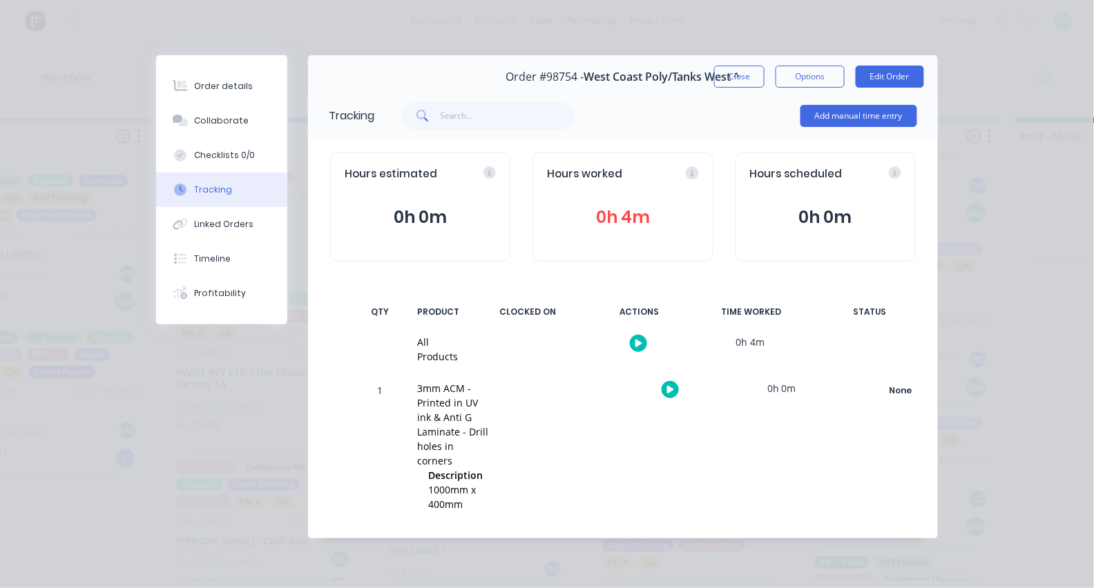
click at [675, 389] on button "button" at bounding box center [670, 389] width 17 height 17
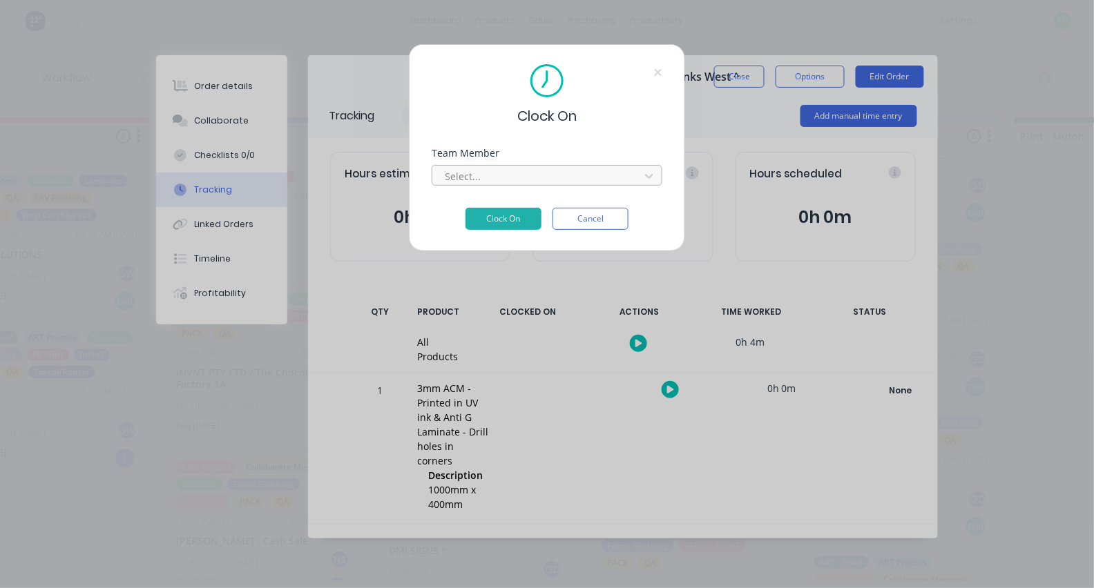
click at [523, 182] on div at bounding box center [537, 176] width 189 height 17
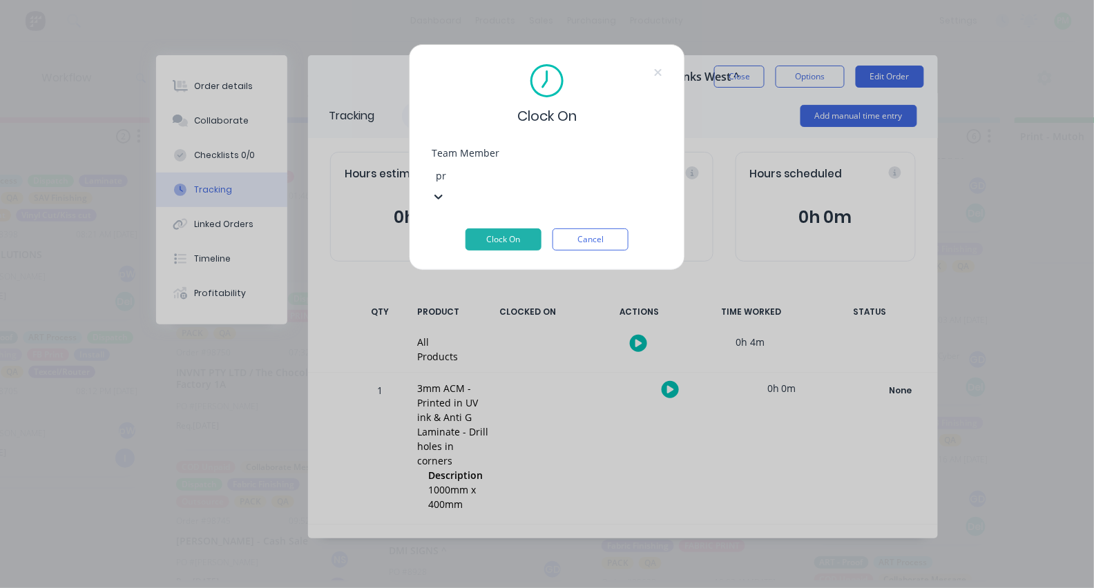
type input "pro"
click at [503, 229] on button "Clock On" at bounding box center [503, 240] width 76 height 22
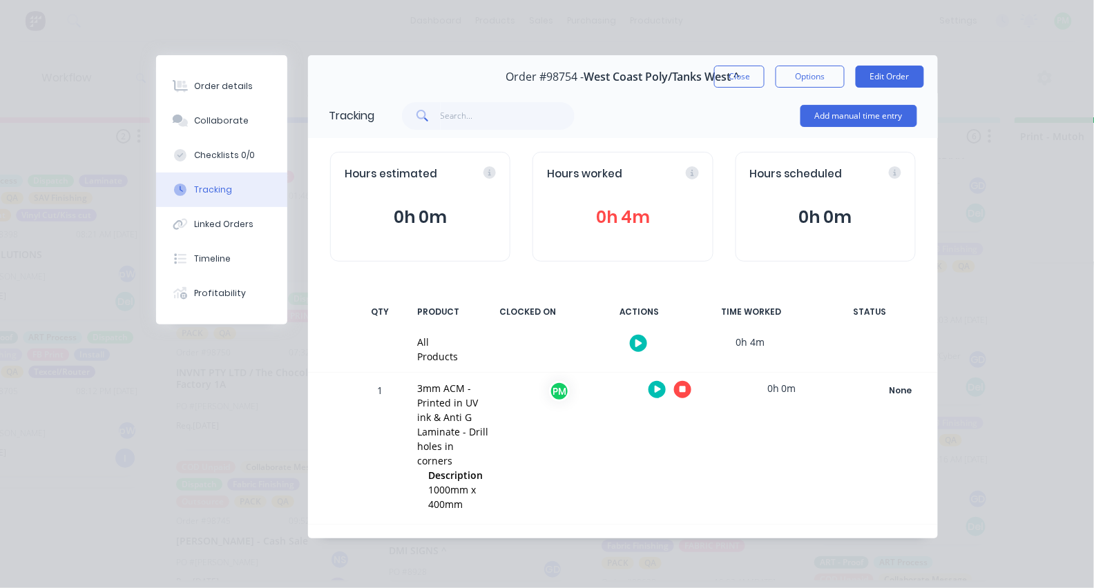
click at [680, 383] on button "button" at bounding box center [682, 389] width 17 height 17
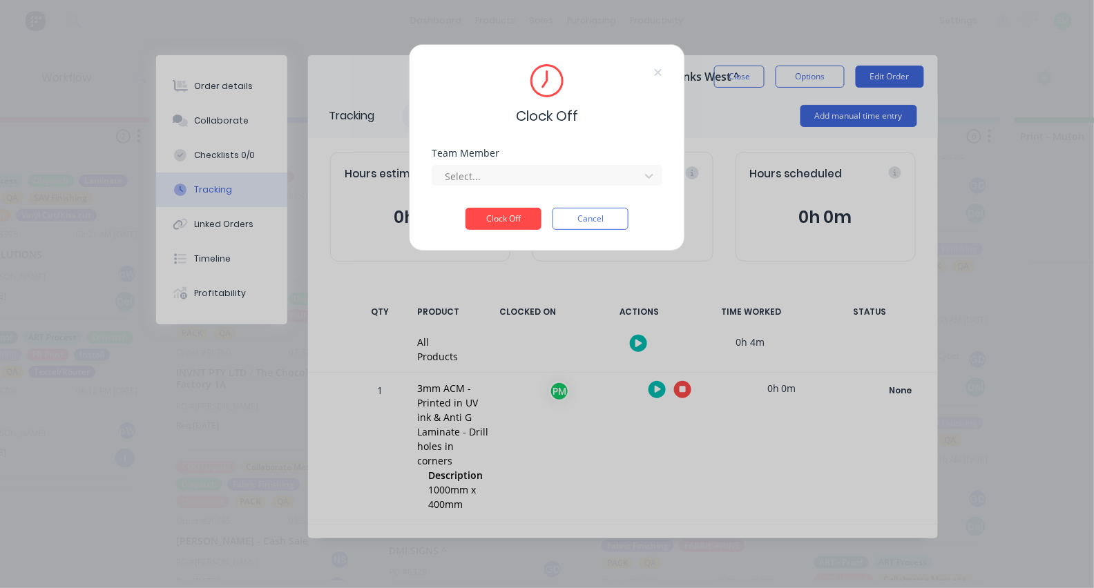
click at [538, 165] on div "Team Member Select..." at bounding box center [547, 166] width 231 height 37
click at [539, 173] on div at bounding box center [537, 176] width 189 height 17
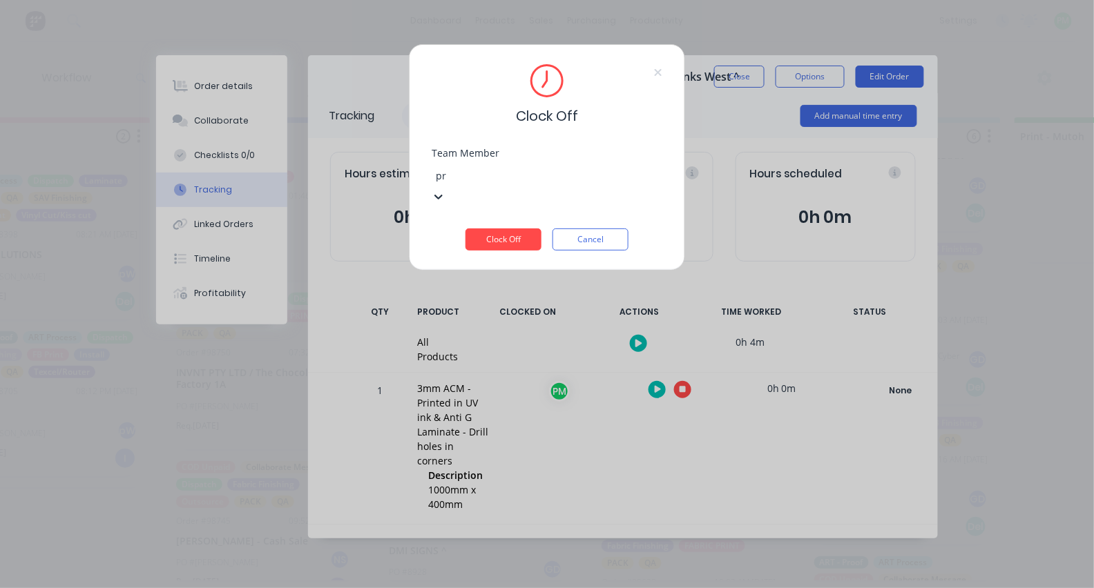
type input "pro"
click at [503, 229] on button "Clock Off" at bounding box center [503, 240] width 76 height 22
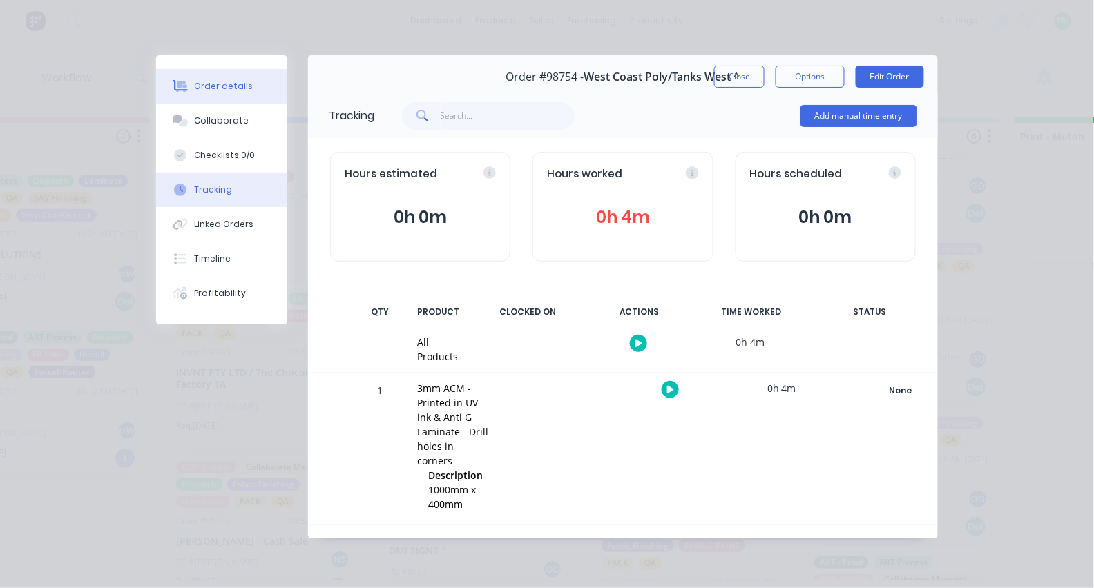
click at [257, 89] on button "Order details" at bounding box center [221, 86] width 131 height 35
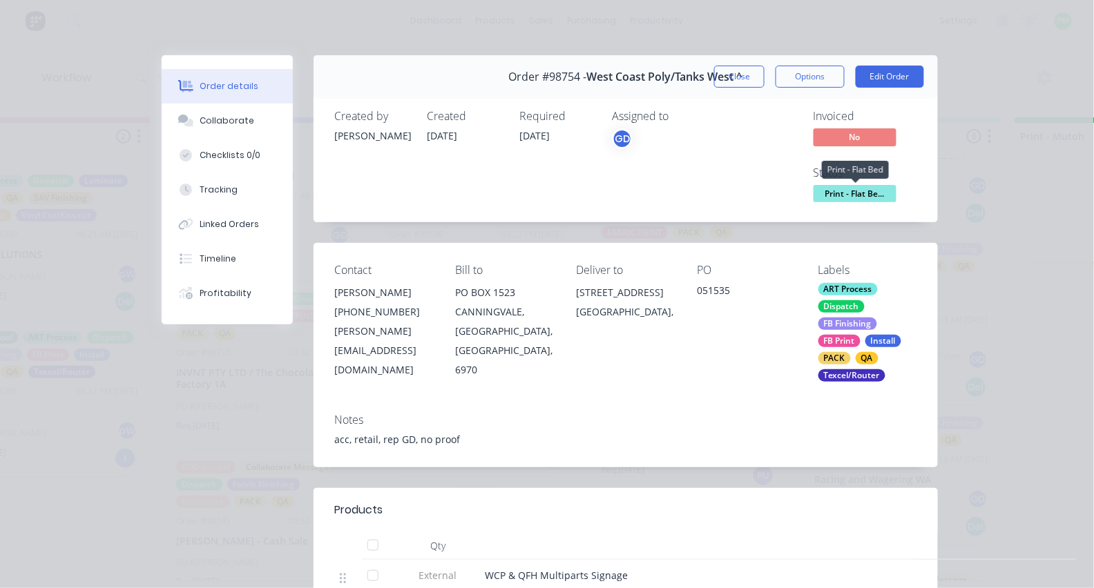
click at [858, 194] on span "Print - Flat Be..." at bounding box center [855, 193] width 83 height 17
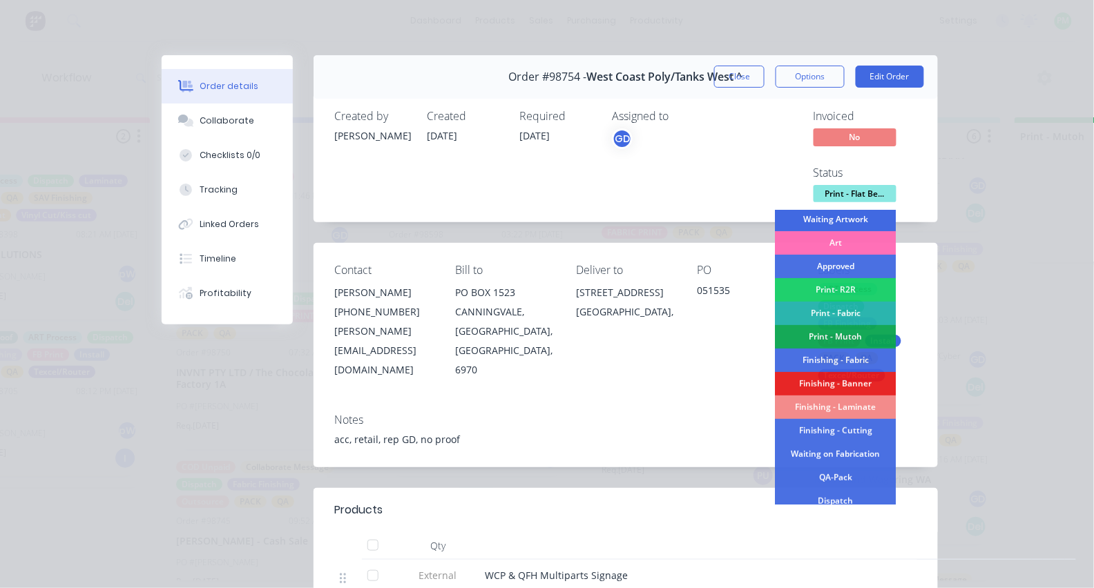
scroll to position [131, 0]
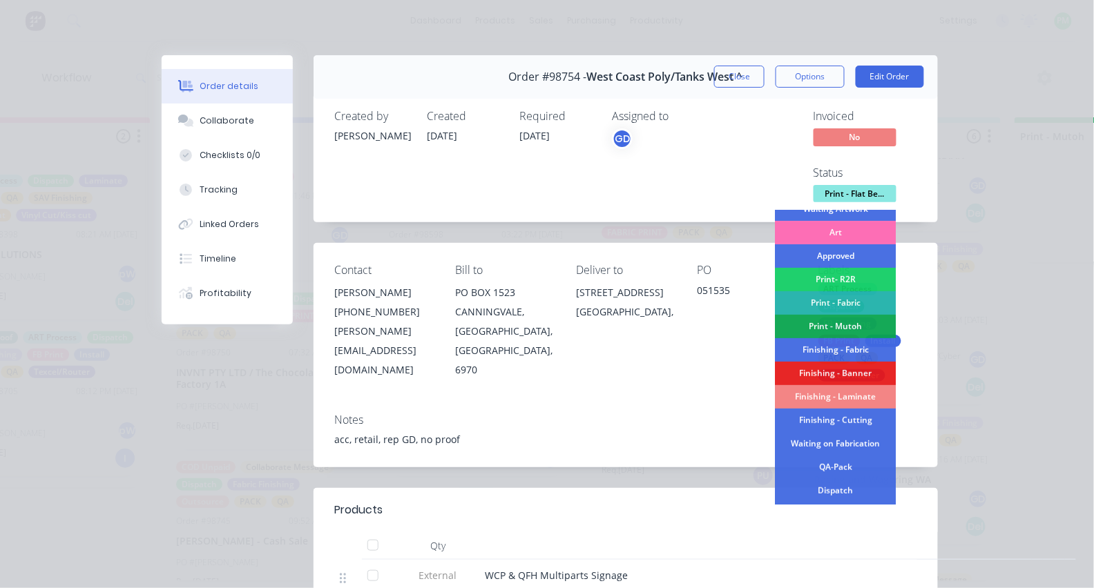
click at [842, 390] on div "Finishing - Laminate" at bounding box center [836, 396] width 121 height 23
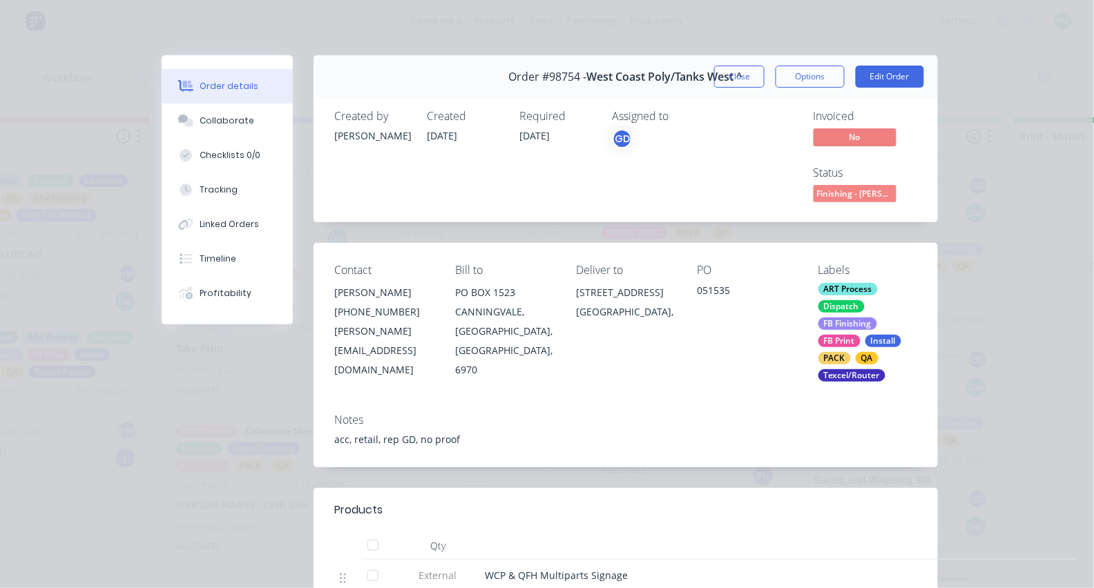
scroll to position [1327, 0]
click at [748, 77] on button "Close" at bounding box center [739, 77] width 50 height 22
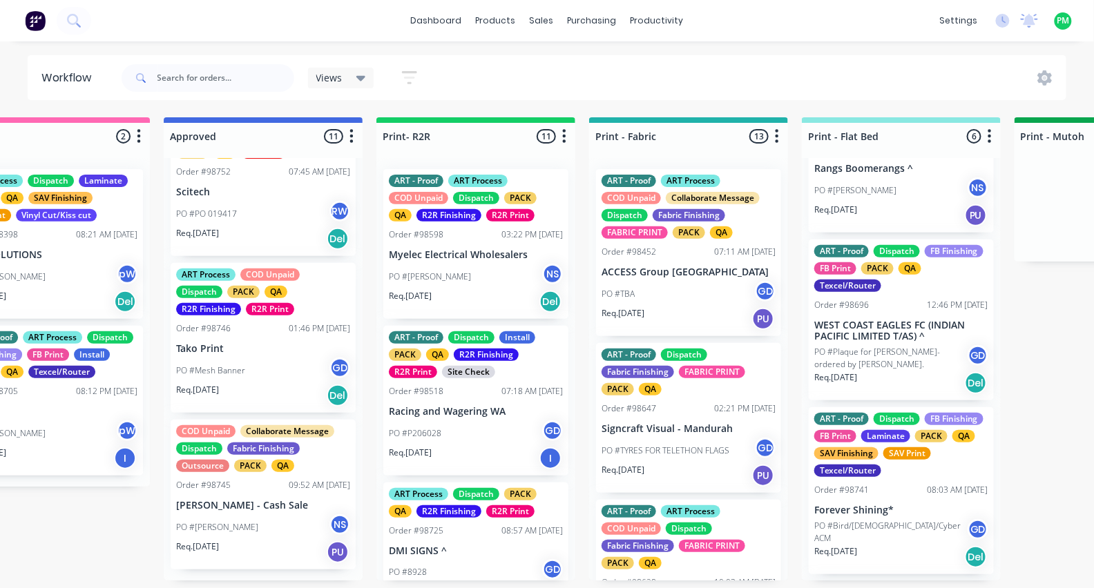
scroll to position [205, 0]
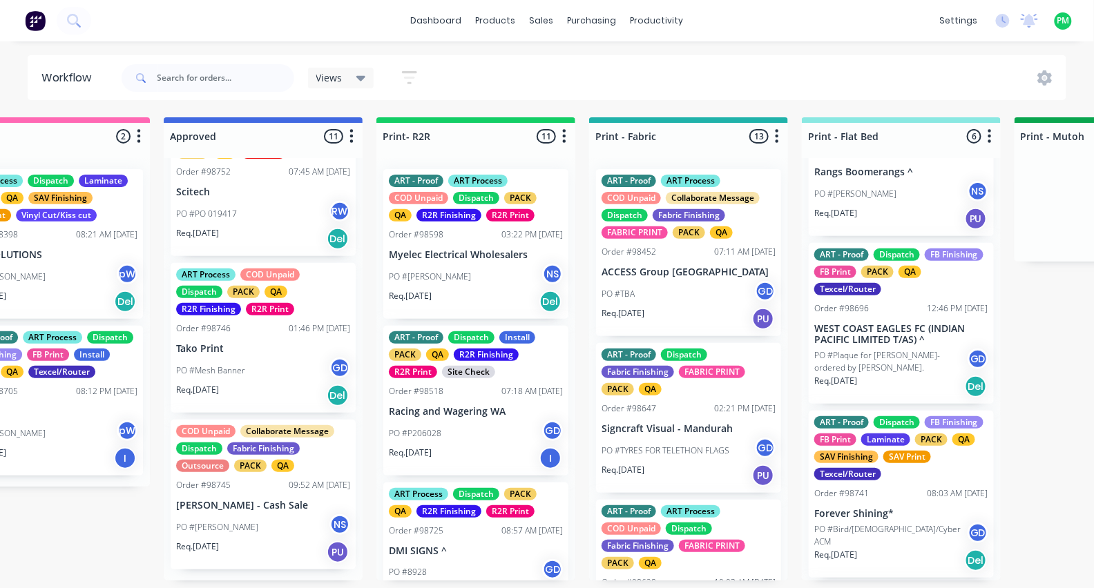
click at [878, 341] on p "WEST COAST EAGLES FC (INDIAN PACIFIC LIMITED T/AS) ^" at bounding box center [901, 334] width 174 height 23
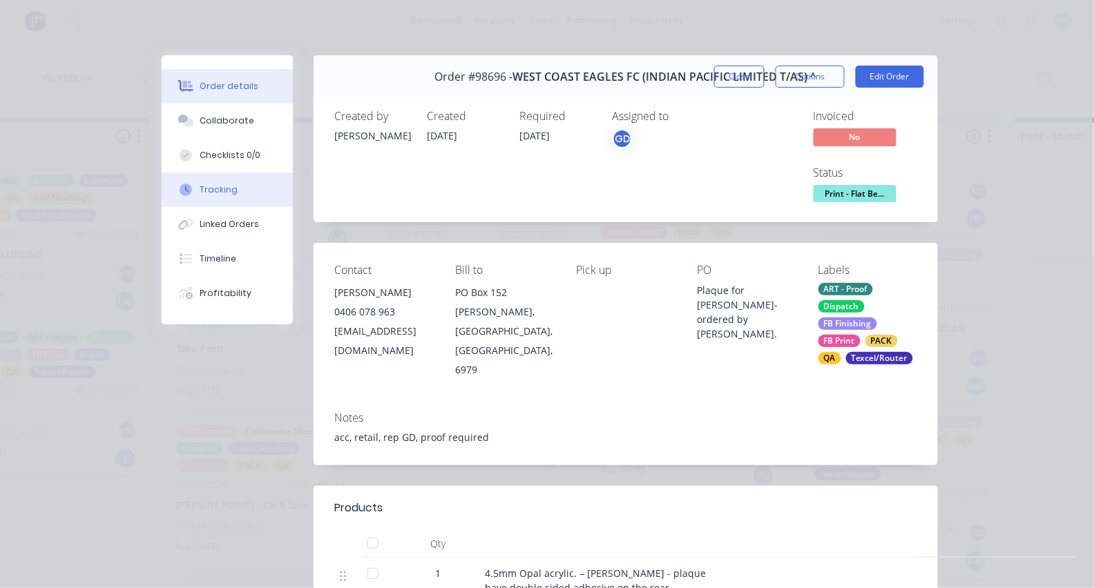
click at [242, 207] on button "Tracking" at bounding box center [227, 190] width 131 height 35
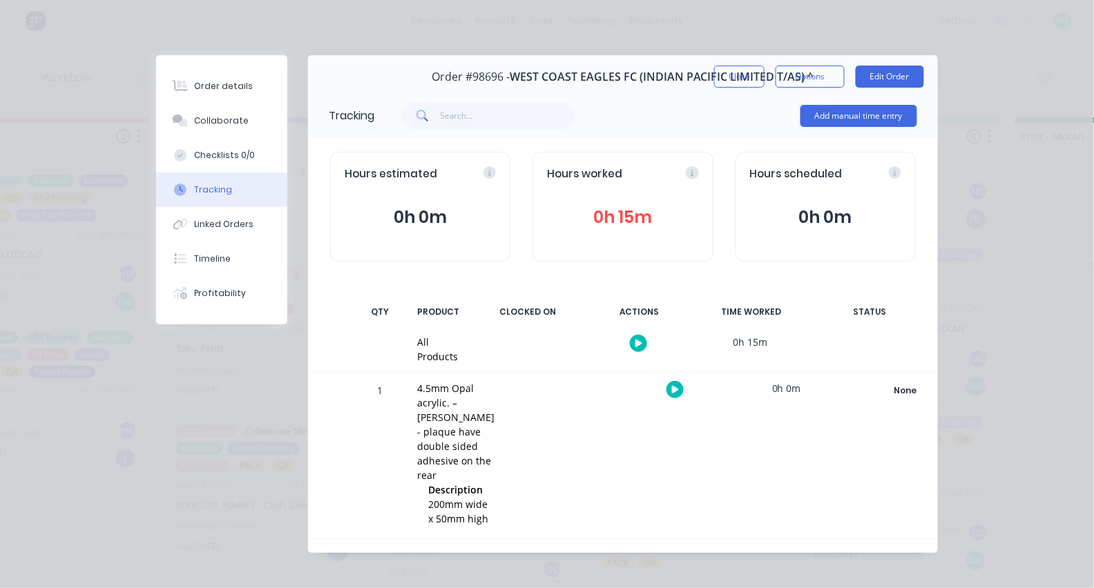
click at [672, 394] on icon "button" at bounding box center [675, 389] width 7 height 9
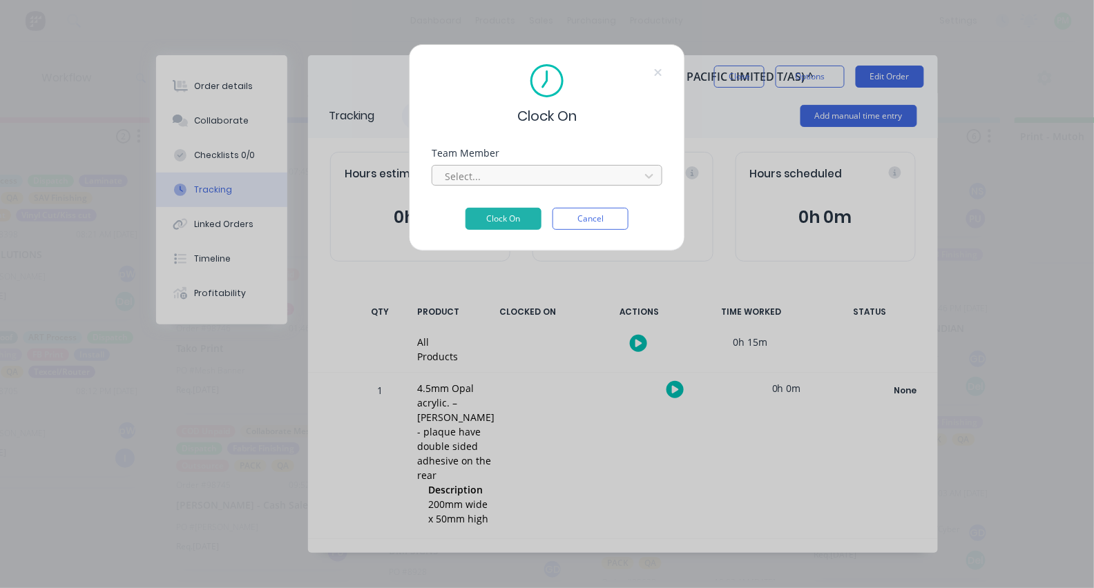
click at [487, 180] on div at bounding box center [537, 176] width 189 height 17
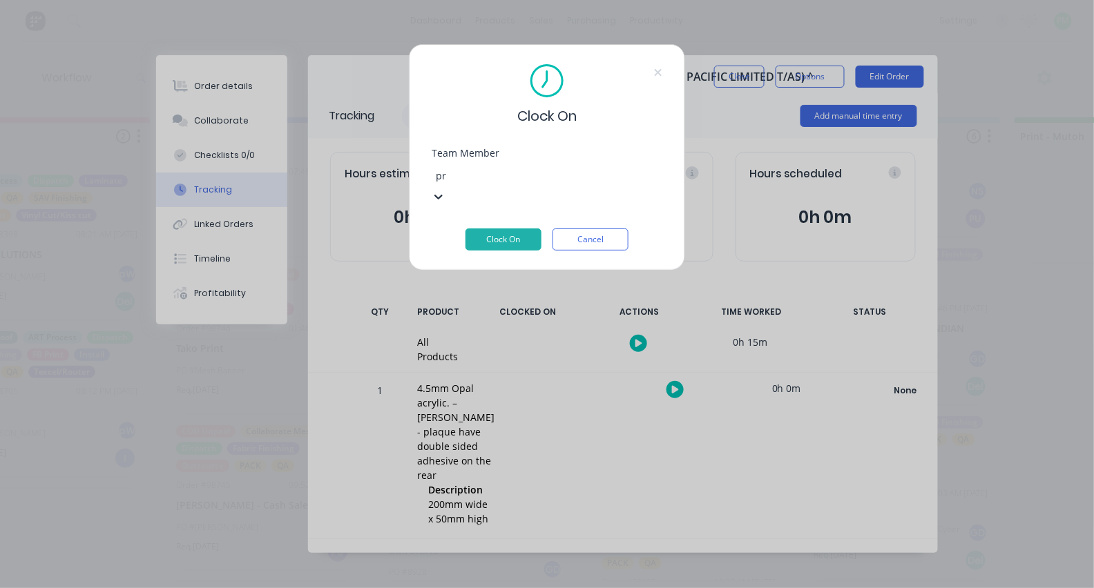
type input "pro"
click at [503, 229] on button "Clock On" at bounding box center [503, 240] width 76 height 22
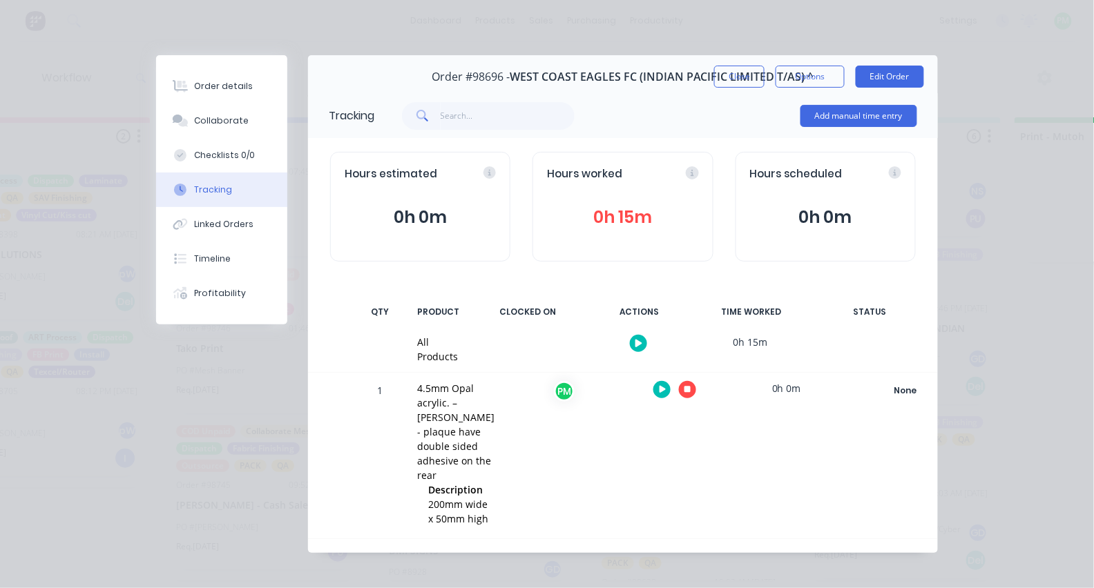
click at [685, 389] on icon "button" at bounding box center [687, 390] width 7 height 7
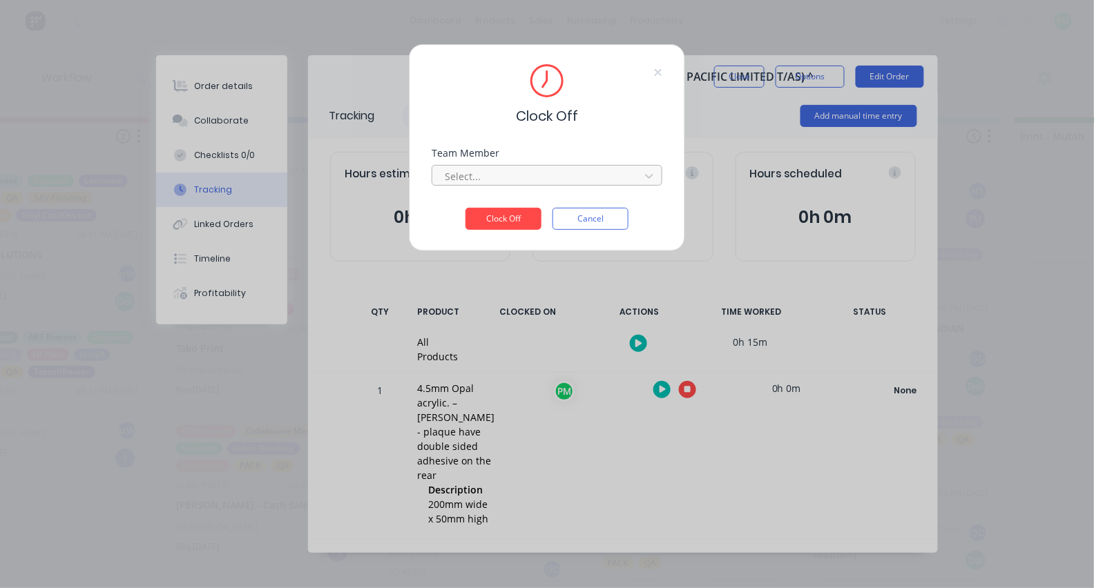
click at [578, 173] on div at bounding box center [537, 176] width 189 height 17
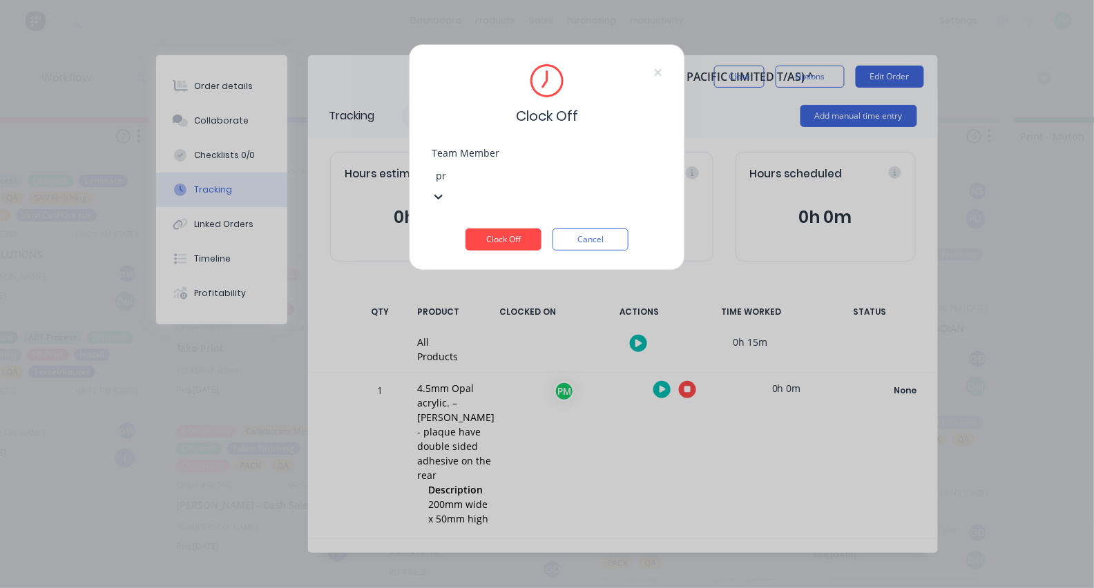
type input "pro"
click at [503, 229] on button "Clock Off" at bounding box center [503, 240] width 76 height 22
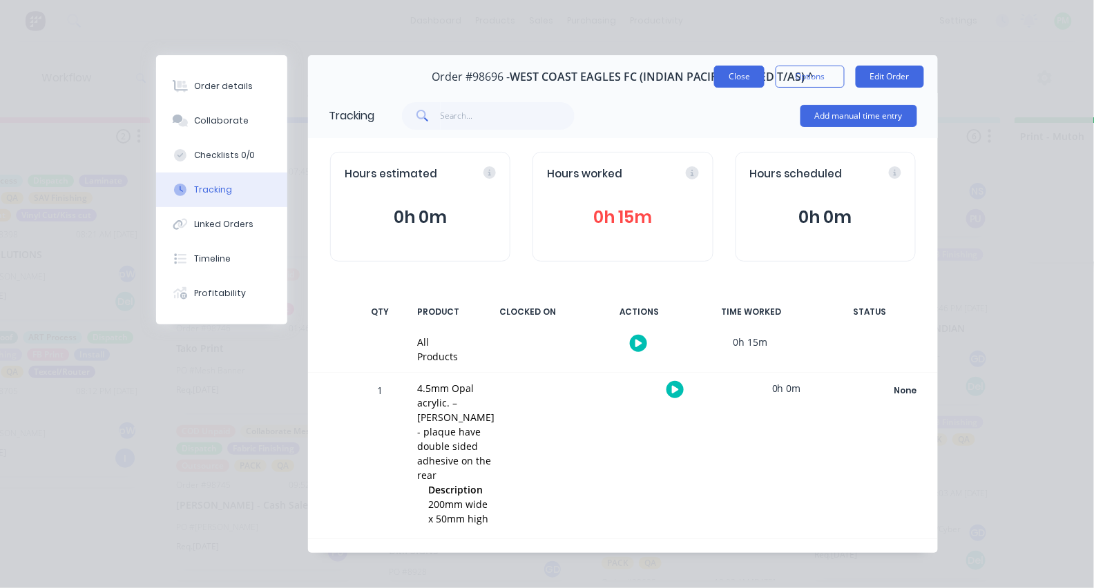
click at [730, 84] on button "Close" at bounding box center [739, 77] width 50 height 22
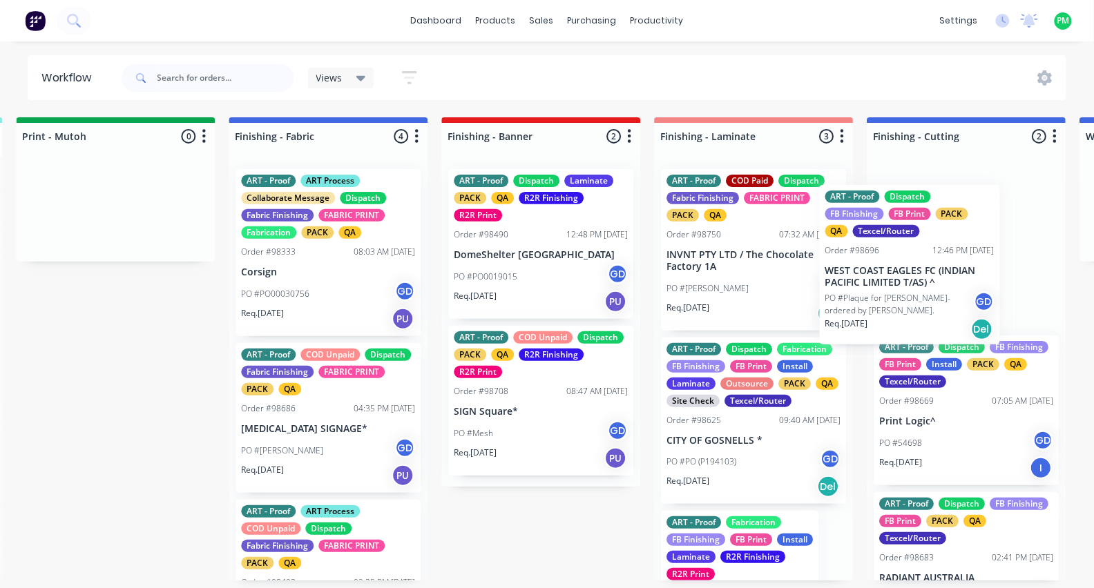
drag, startPoint x: 873, startPoint y: 351, endPoint x: 860, endPoint y: 301, distance: 51.4
click at [860, 301] on div "Submitted 8 Status colour #273444 hex #273444 Save Cancel Summaries Total order…" at bounding box center [289, 348] width 5307 height 463
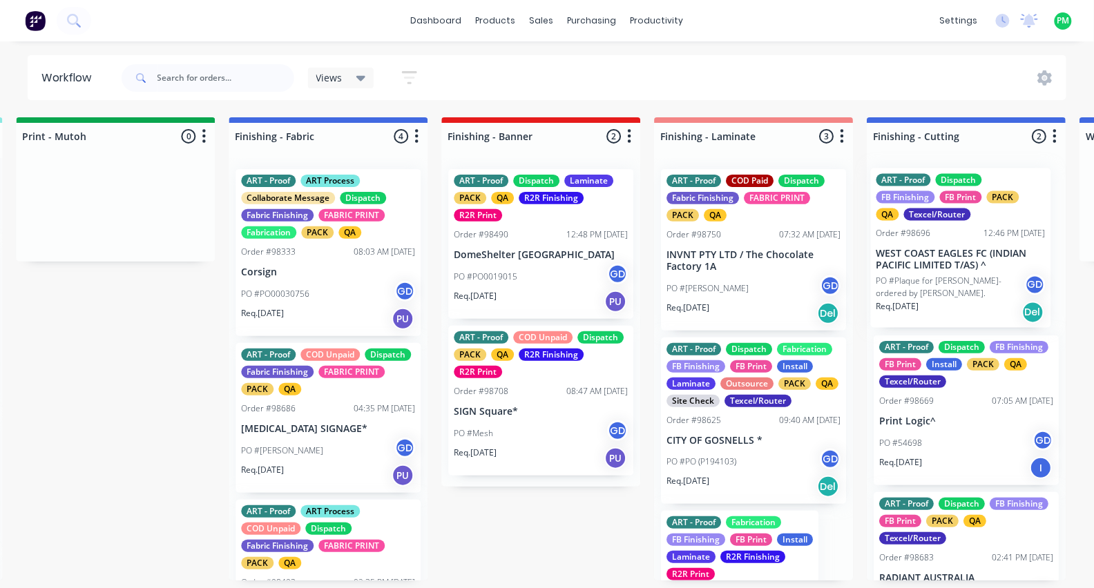
scroll to position [0, 2356]
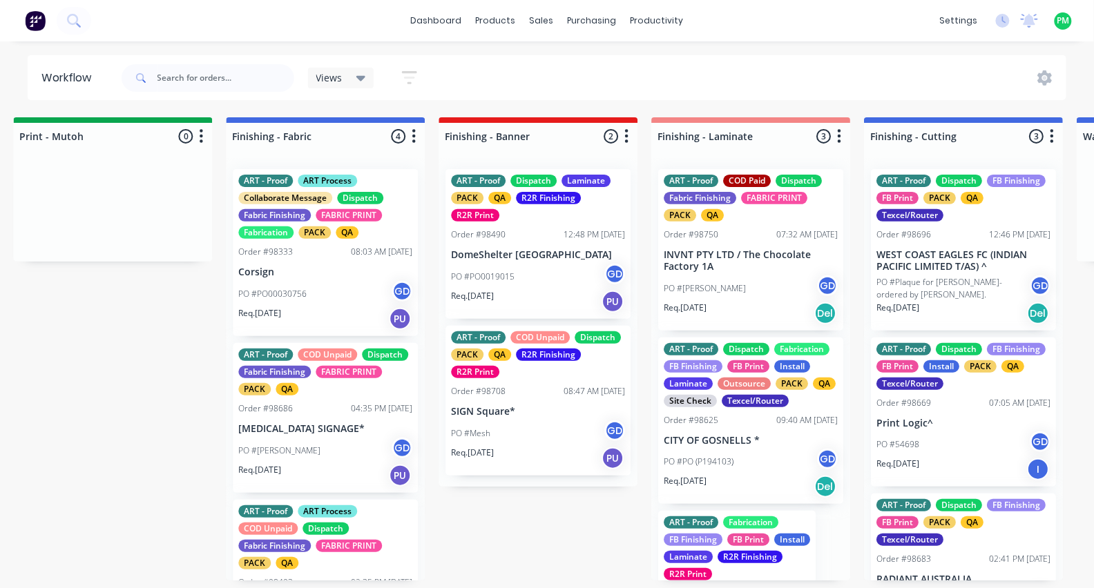
click at [680, 240] on div "ART - Proof COD Paid Dispatch Fabric Finishing FABRIC PRINT PACK QA Order #9875…" at bounding box center [750, 250] width 185 height 162
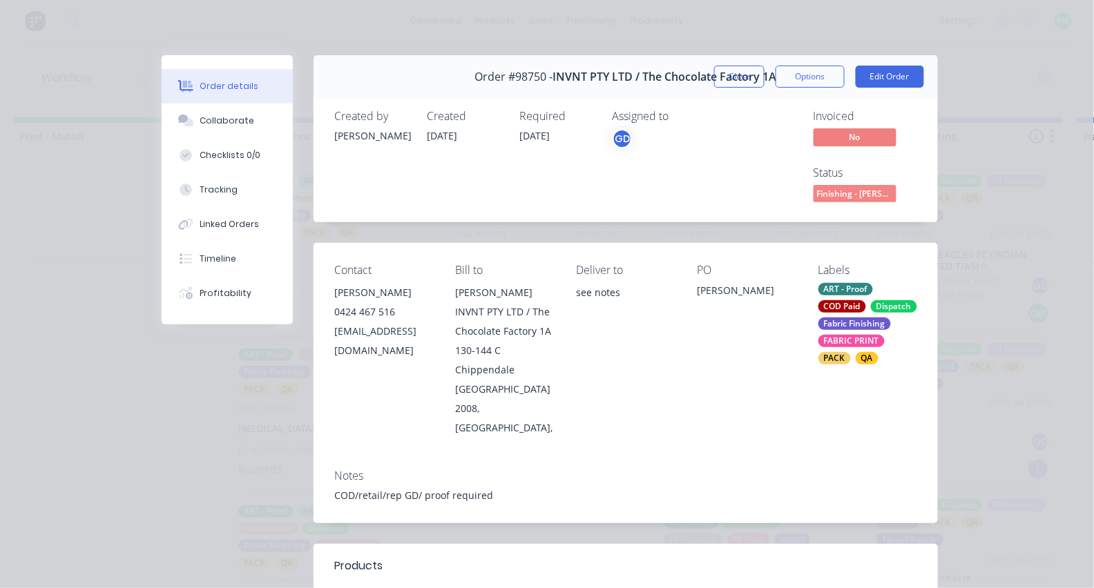
click at [873, 196] on span "Finishing - [PERSON_NAME]..." at bounding box center [855, 193] width 83 height 17
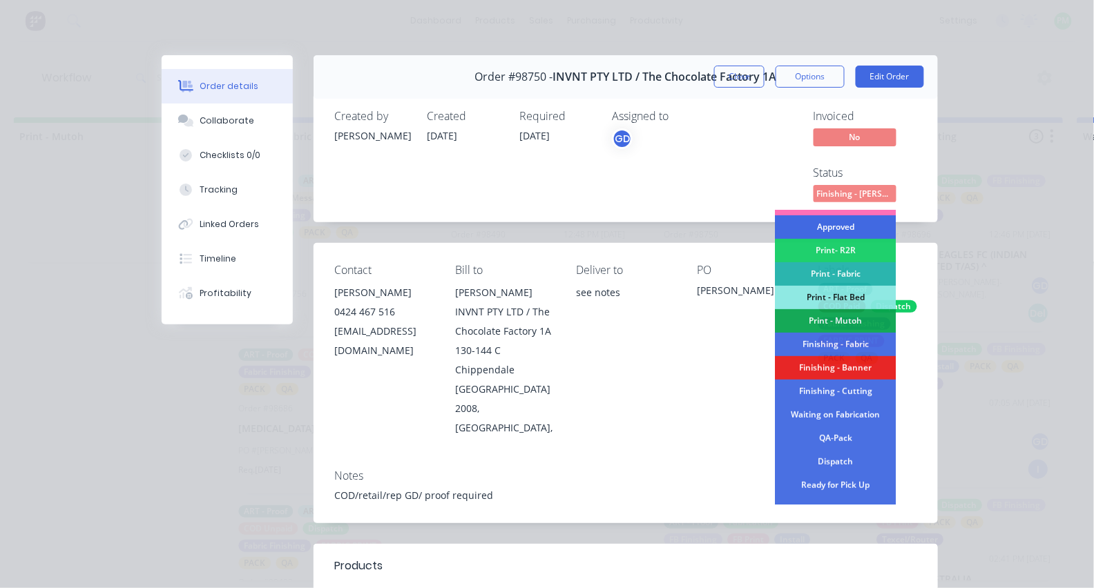
scroll to position [188, 0]
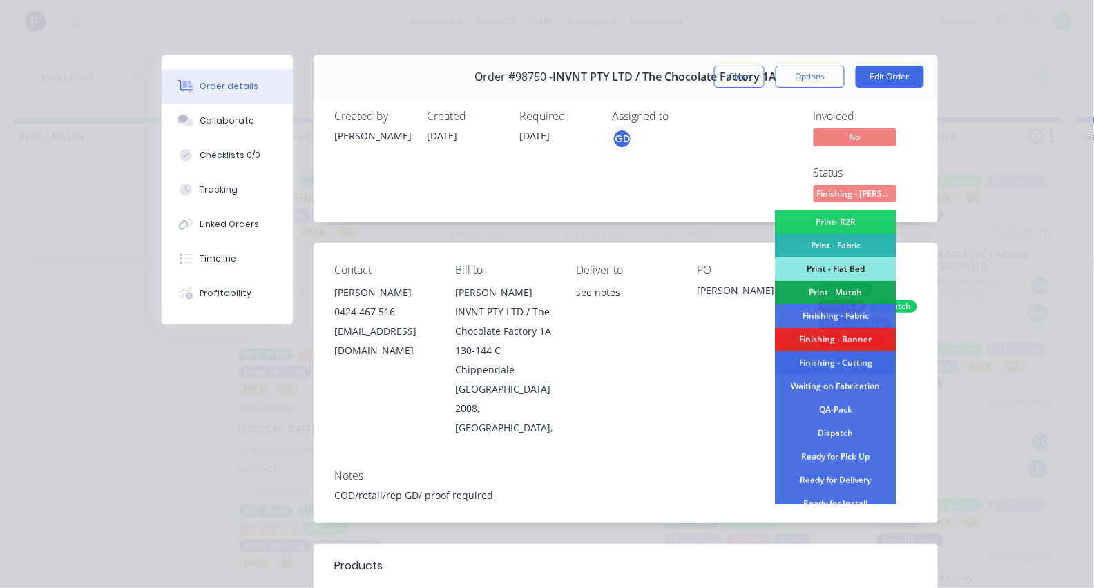
click at [841, 360] on div "Finishing - Cutting" at bounding box center [836, 363] width 121 height 23
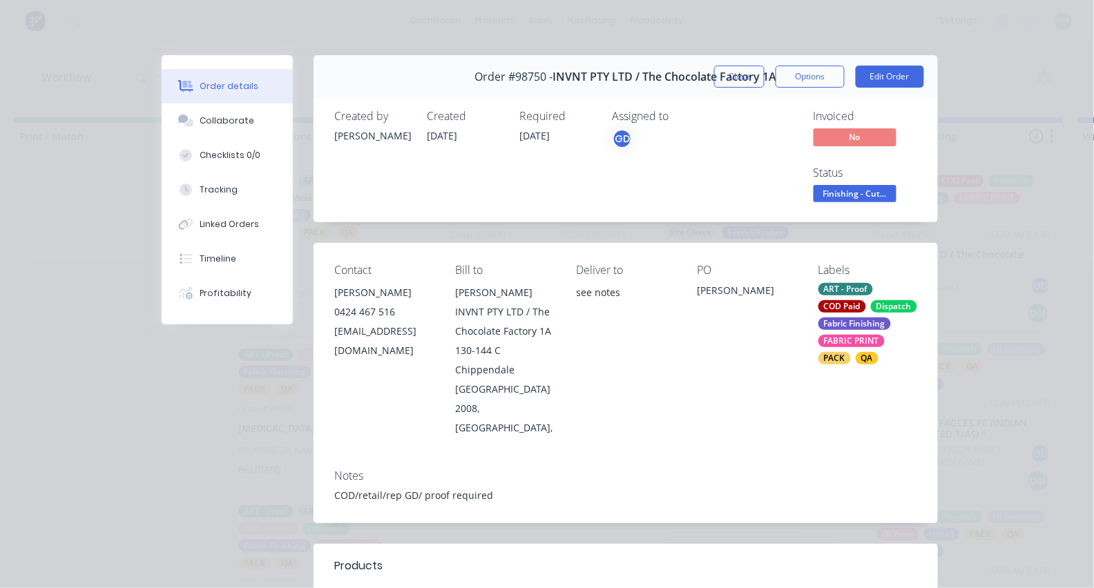
click at [849, 197] on span "Finishing - Cut..." at bounding box center [855, 193] width 83 height 17
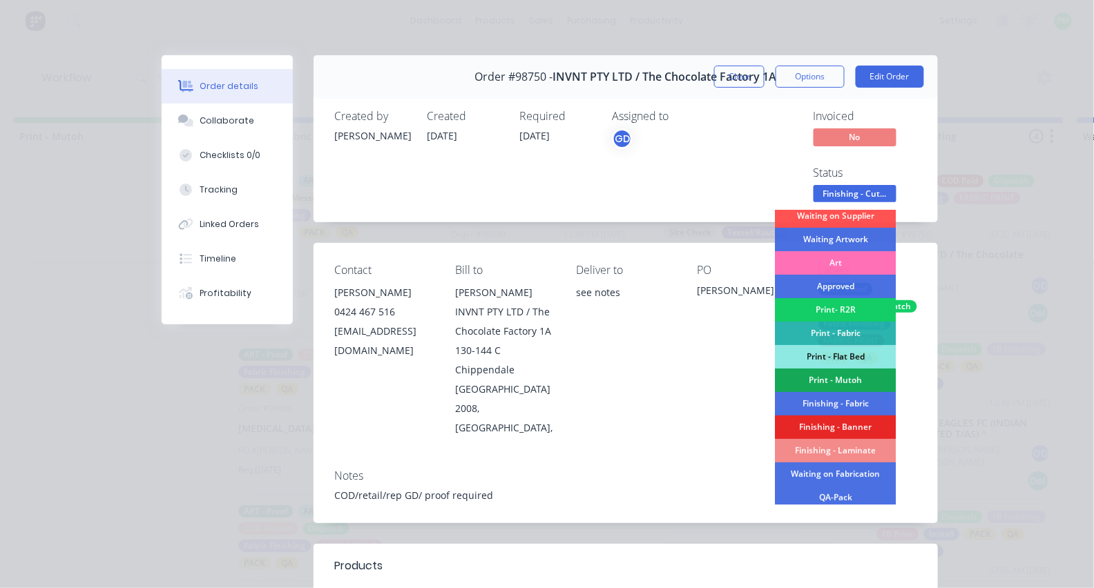
scroll to position [104, 0]
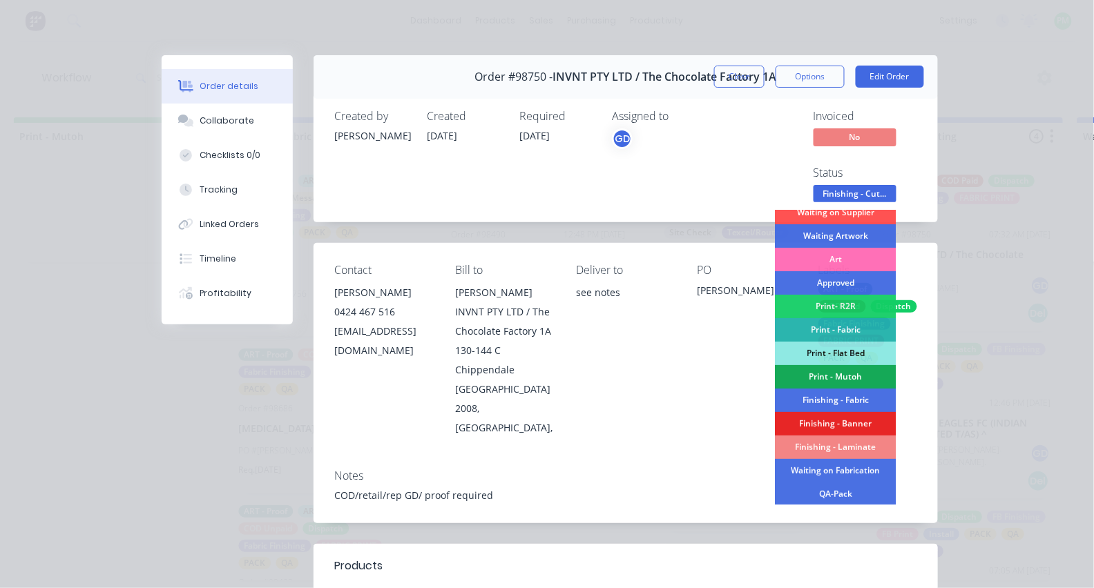
click at [842, 448] on div "Finishing - Laminate" at bounding box center [836, 447] width 121 height 23
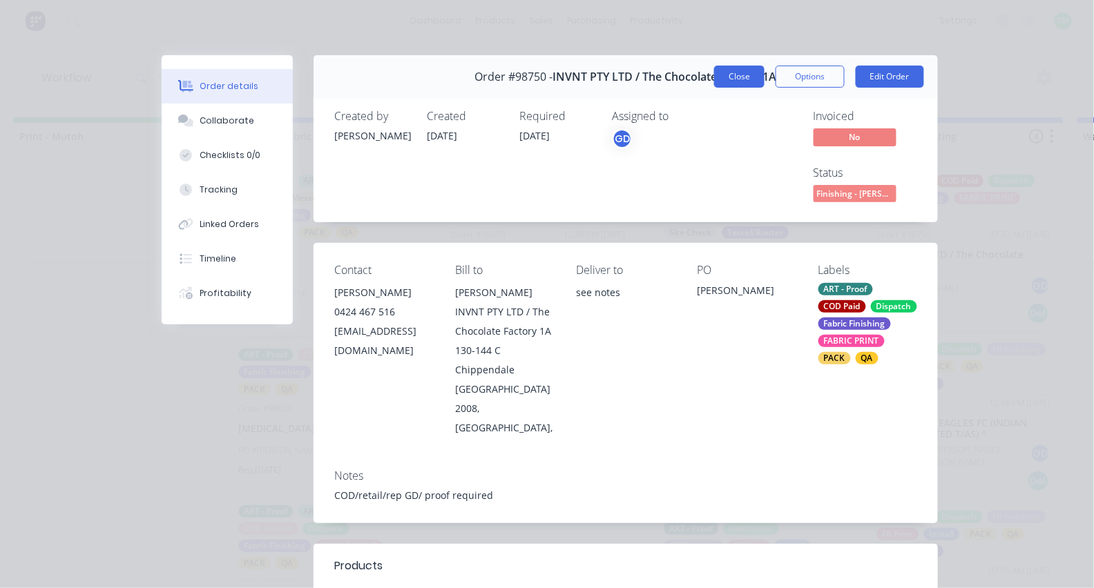
click at [737, 84] on button "Close" at bounding box center [739, 77] width 50 height 22
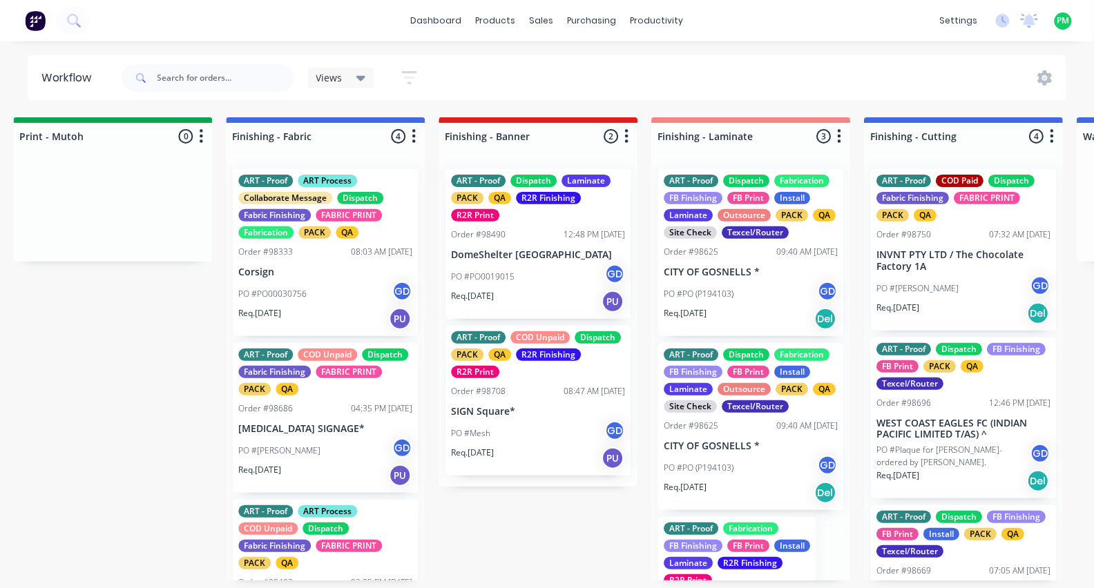
click at [873, 443] on div "ART - Proof Dispatch FB Finishing FB Print PACK QA Texcel/Router Order #98696 1…" at bounding box center [963, 419] width 185 height 162
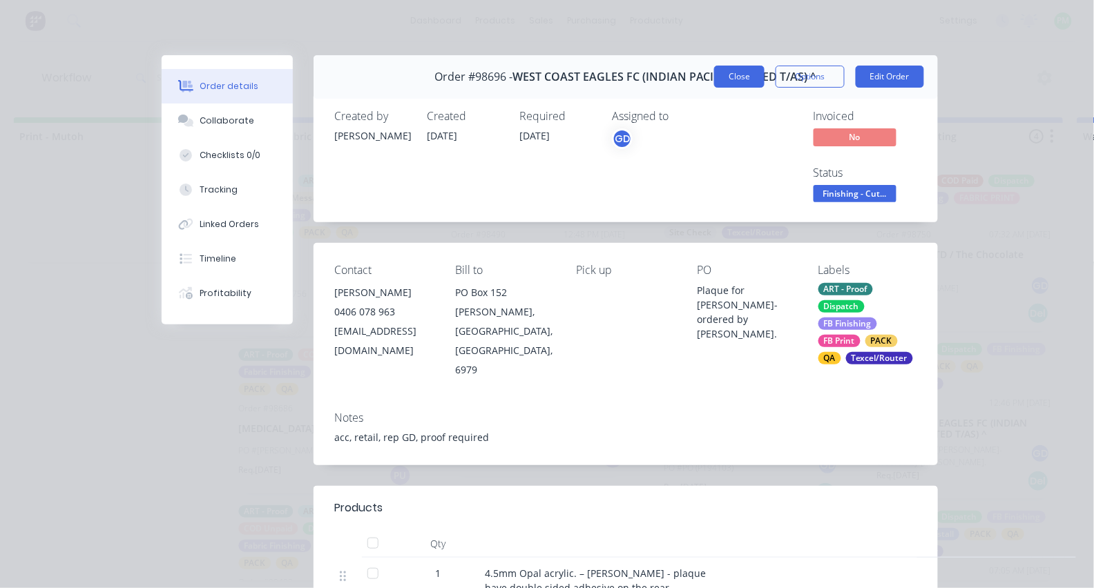
click at [738, 75] on button "Close" at bounding box center [739, 77] width 50 height 22
